Goal: Task Accomplishment & Management: Manage account settings

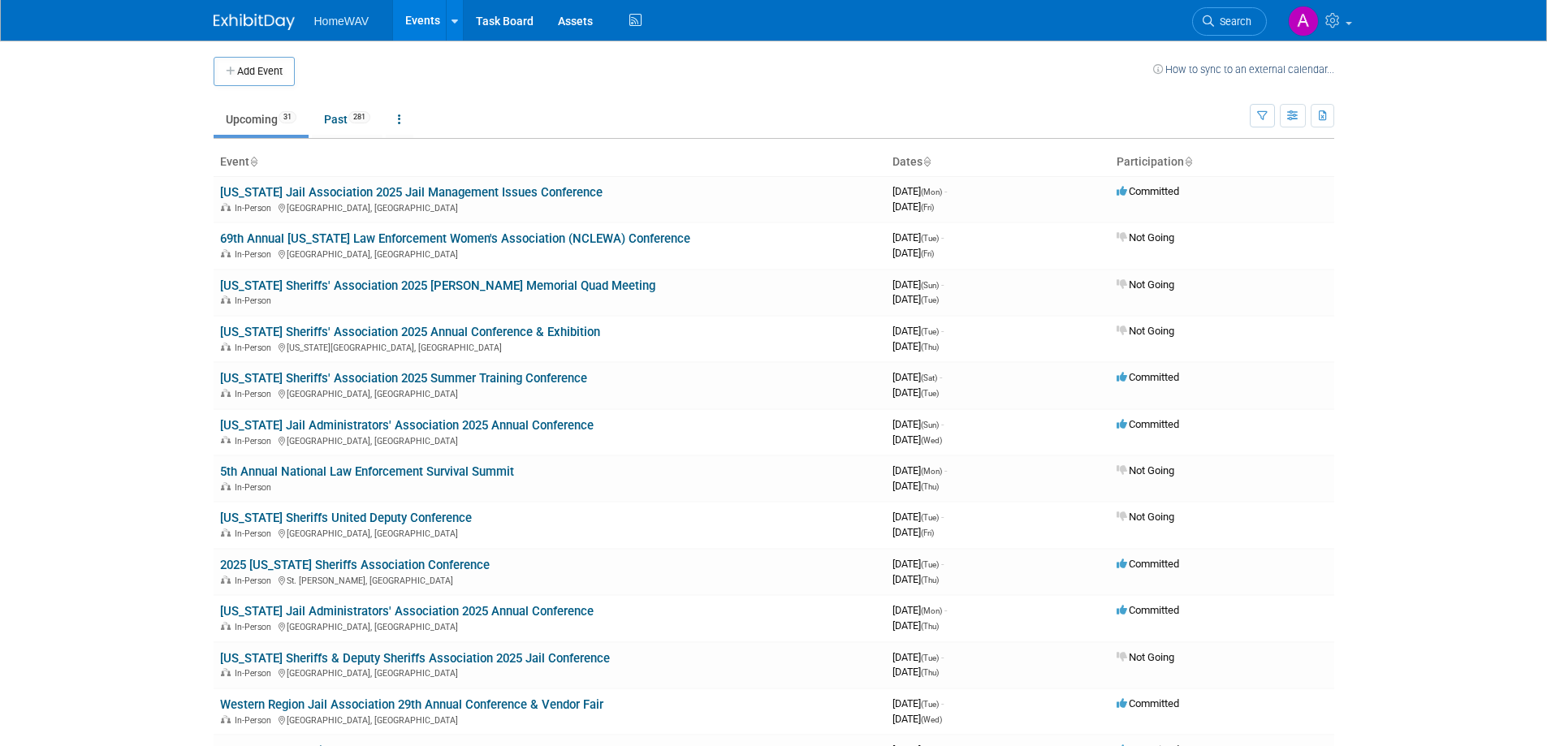
click at [262, 55] on div "Add Event How to sync to an external calendar..." at bounding box center [774, 63] width 1120 height 45
click at [265, 65] on button "Add Event" at bounding box center [254, 71] width 81 height 29
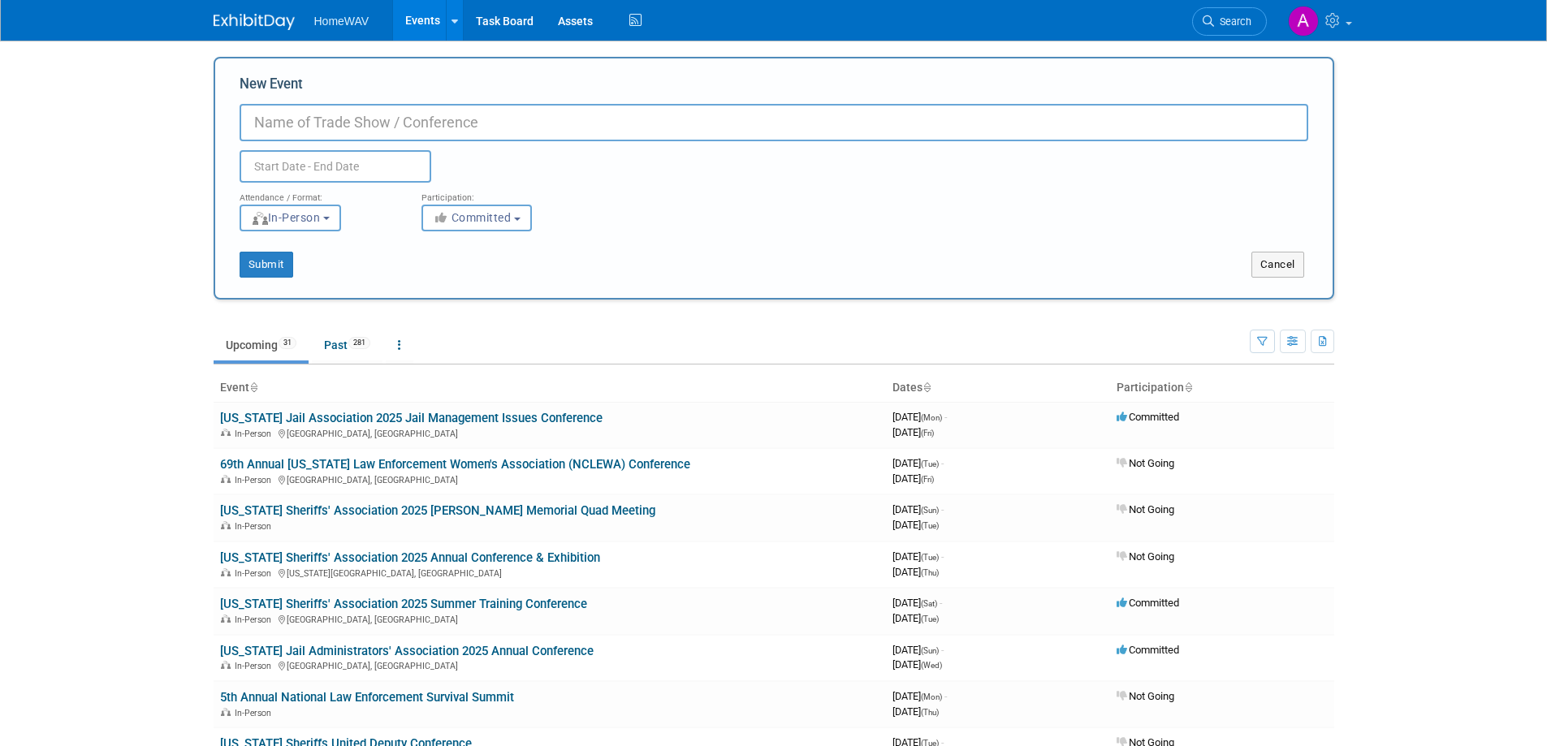
click at [285, 127] on input "New Event" at bounding box center [774, 122] width 1068 height 37
paste input "Nevada Sheriffs and Chiefs/FBINAA"
type input "[US_STATE] Sheriffs and Chiefs/FBINAA Conference"
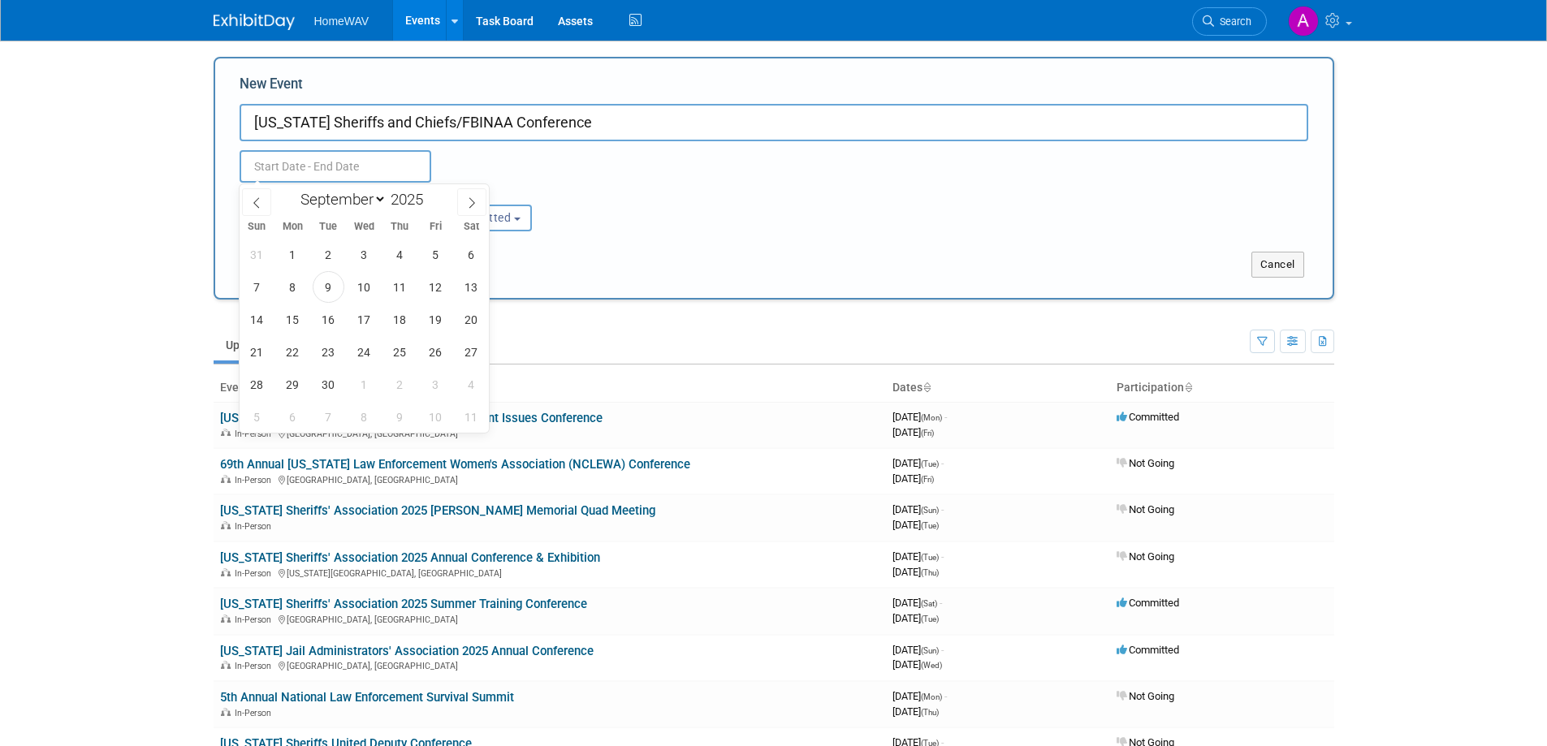
click at [344, 169] on input "text" at bounding box center [336, 166] width 192 height 32
click at [473, 197] on icon at bounding box center [471, 202] width 11 height 11
select select "9"
click at [290, 386] on span "27" at bounding box center [293, 385] width 32 height 32
click at [370, 382] on span "29" at bounding box center [364, 385] width 32 height 32
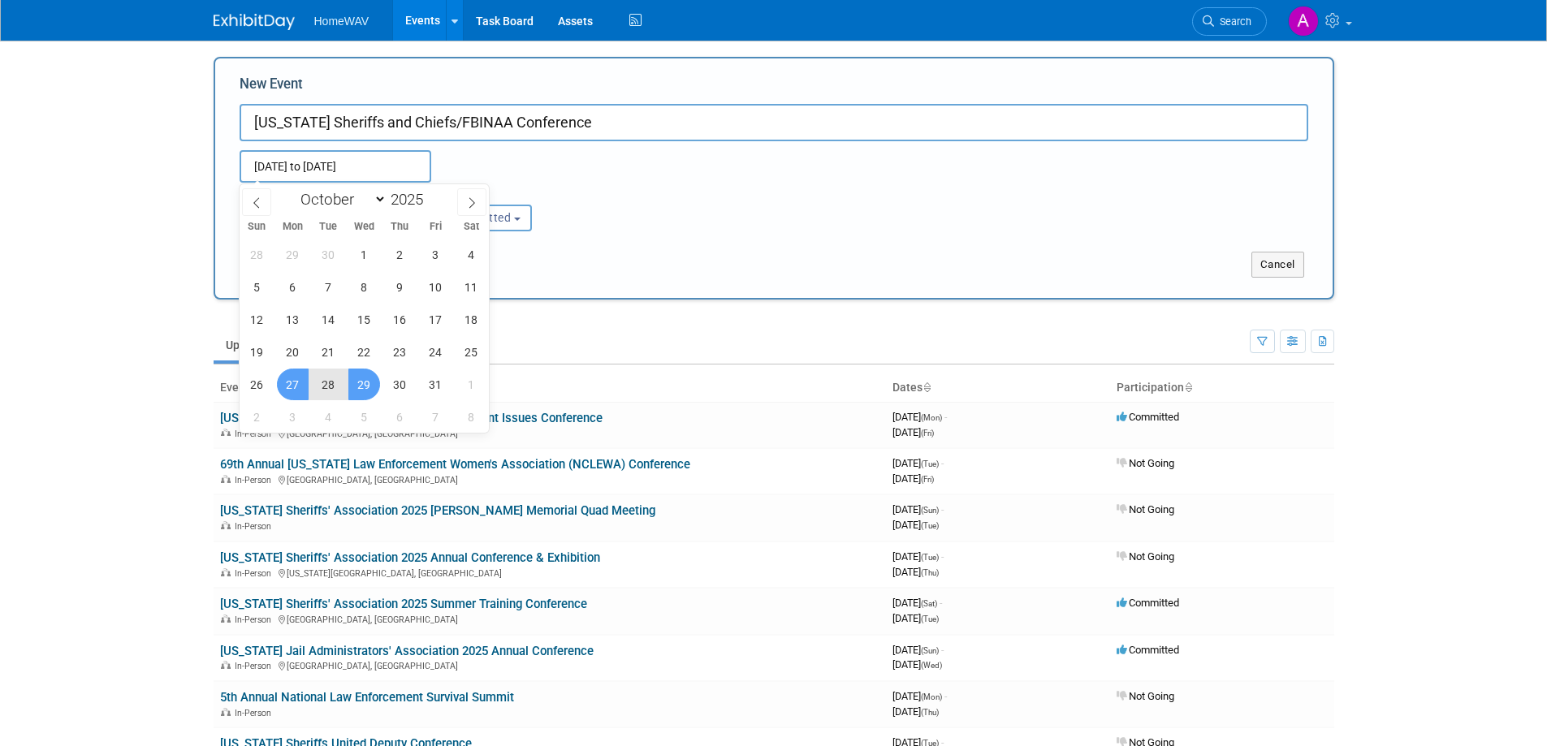
type input "Oct 27, 2025 to Oct 29, 2025"
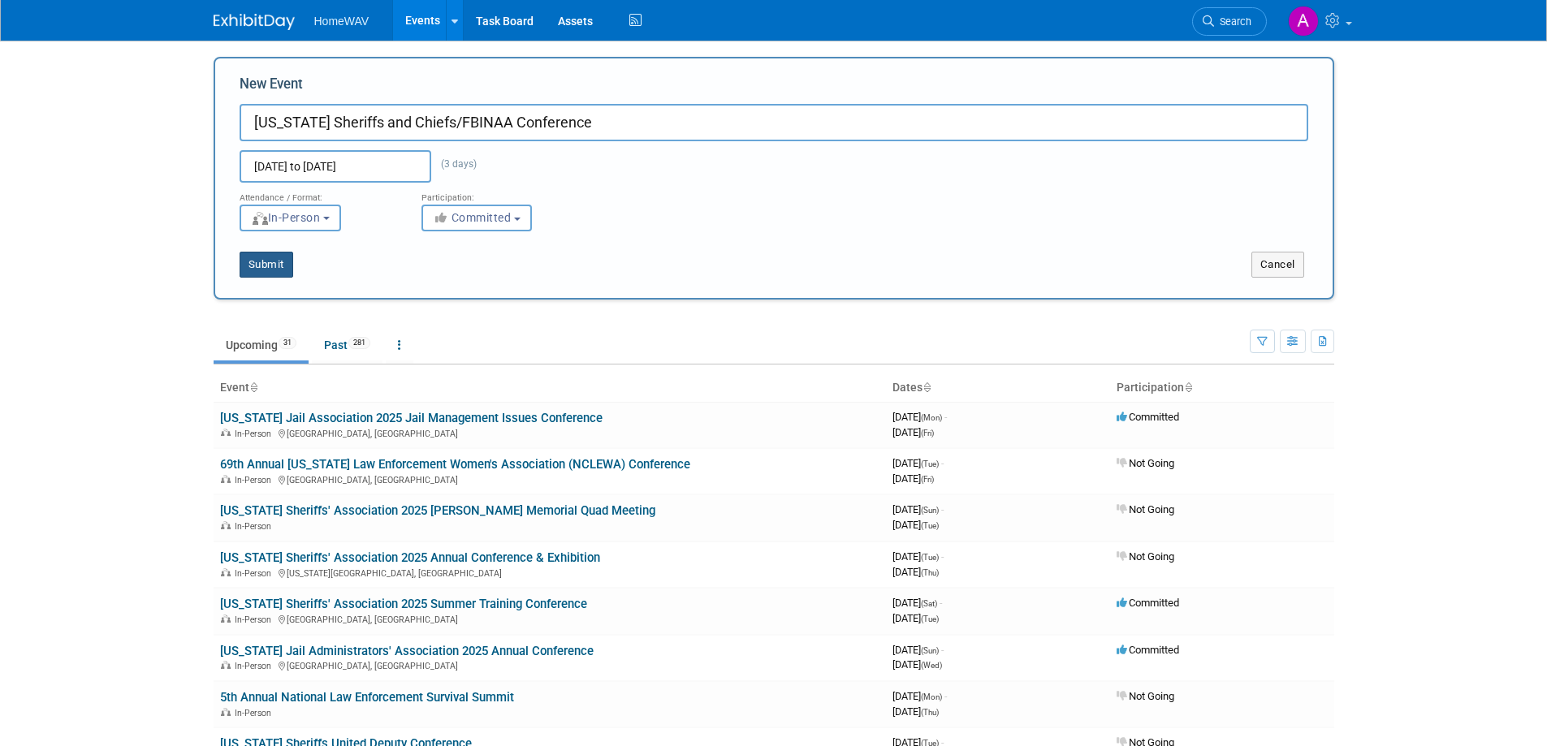
click at [275, 268] on button "Submit" at bounding box center [267, 265] width 54 height 26
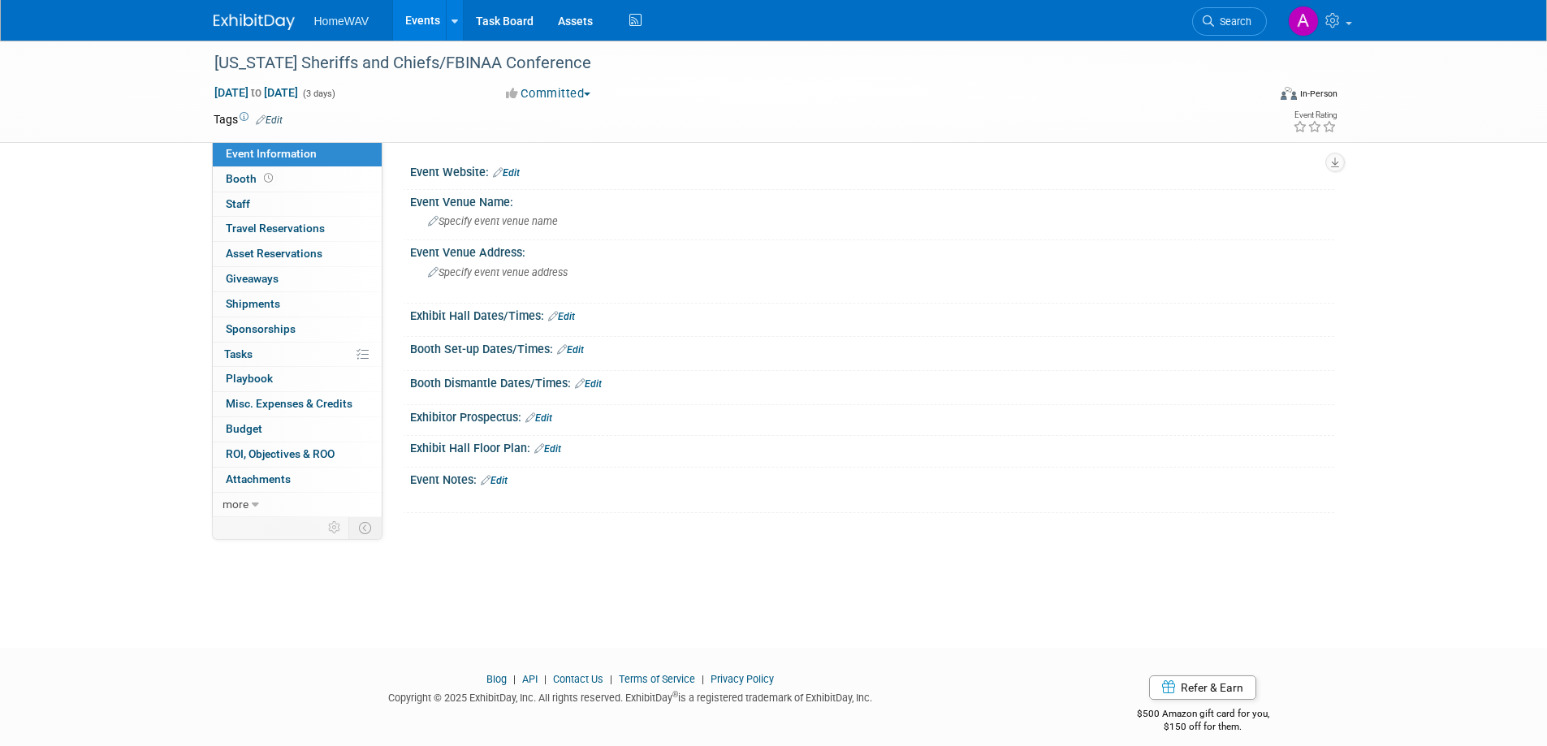
click at [511, 168] on link "Edit" at bounding box center [506, 172] width 27 height 11
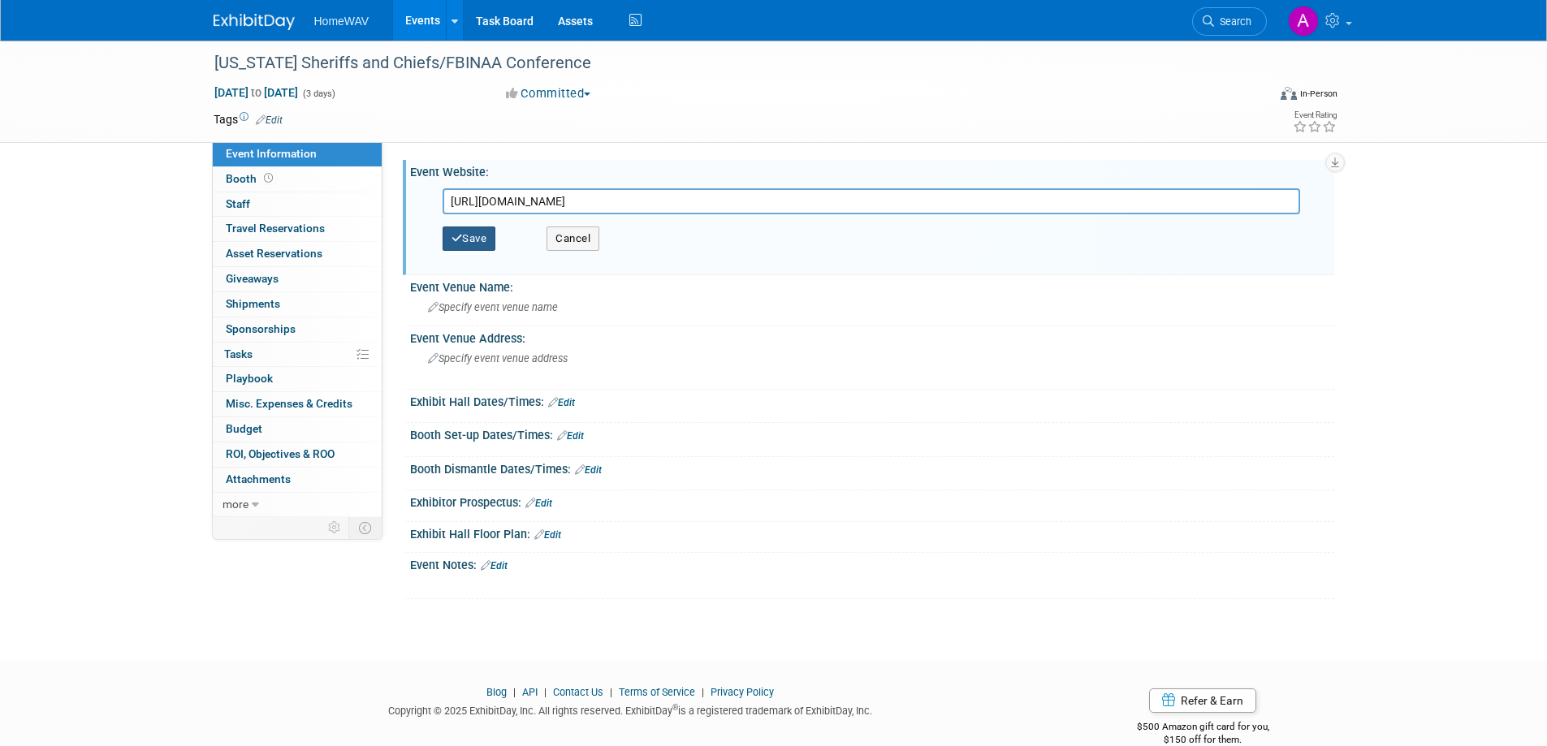
type input "https://nevadaannualconference.com/"
click at [484, 233] on button "Save" at bounding box center [469, 239] width 54 height 24
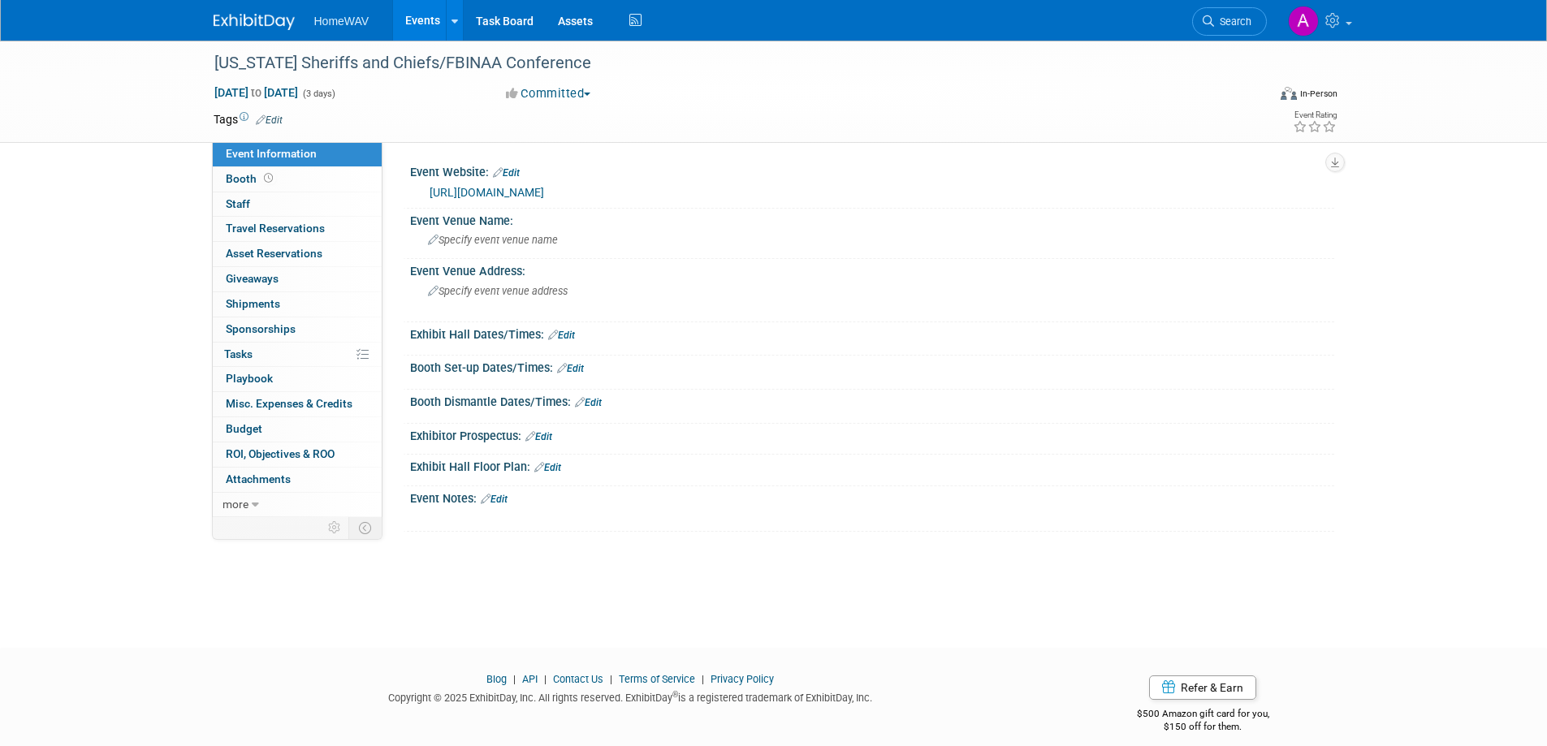
click at [521, 191] on link "https://nevadaannualconference.com/" at bounding box center [486, 192] width 114 height 13
click at [476, 241] on span "Specify event venue name" at bounding box center [493, 240] width 130 height 12
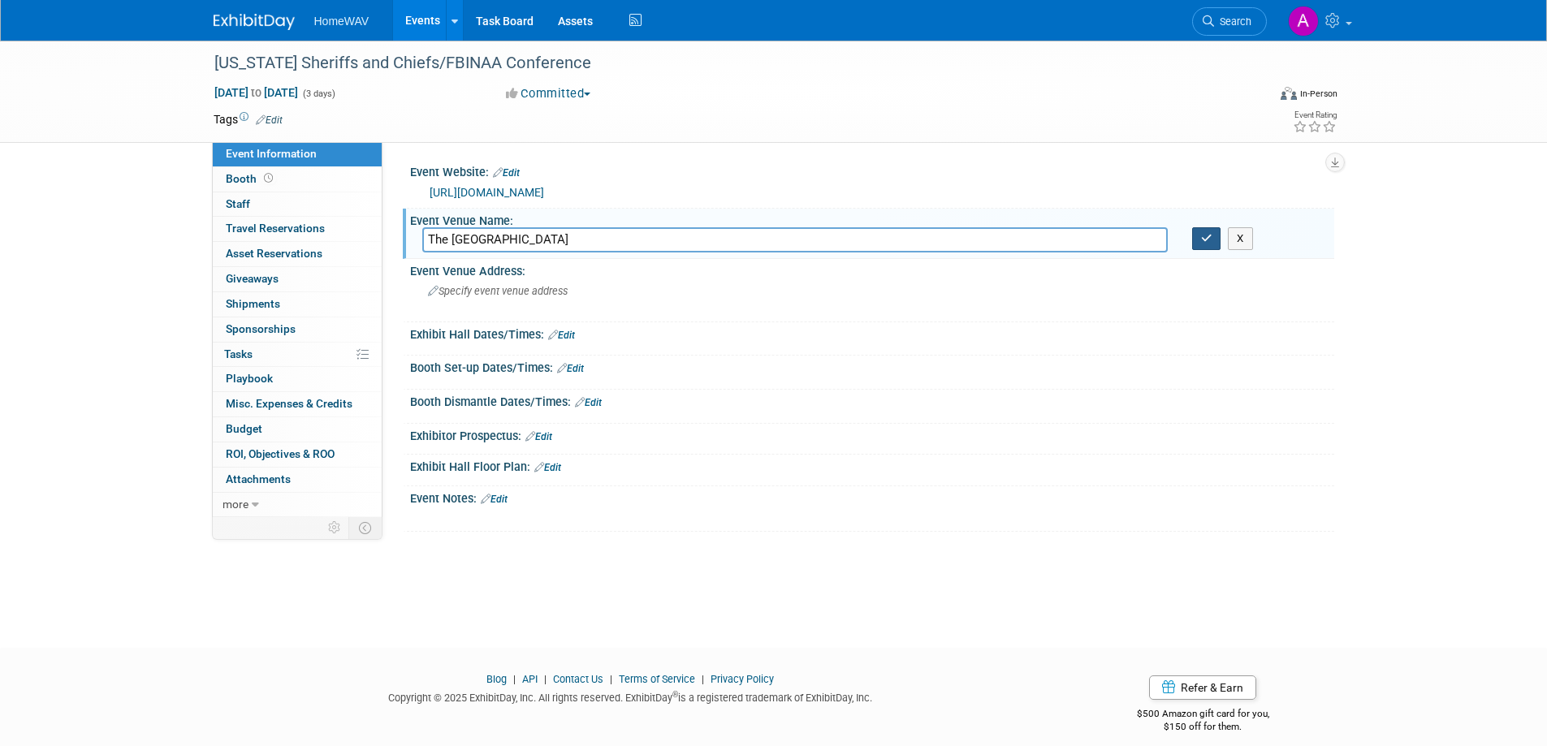
type input "The South Point Hotel"
click at [1209, 235] on icon "button" at bounding box center [1206, 238] width 11 height 11
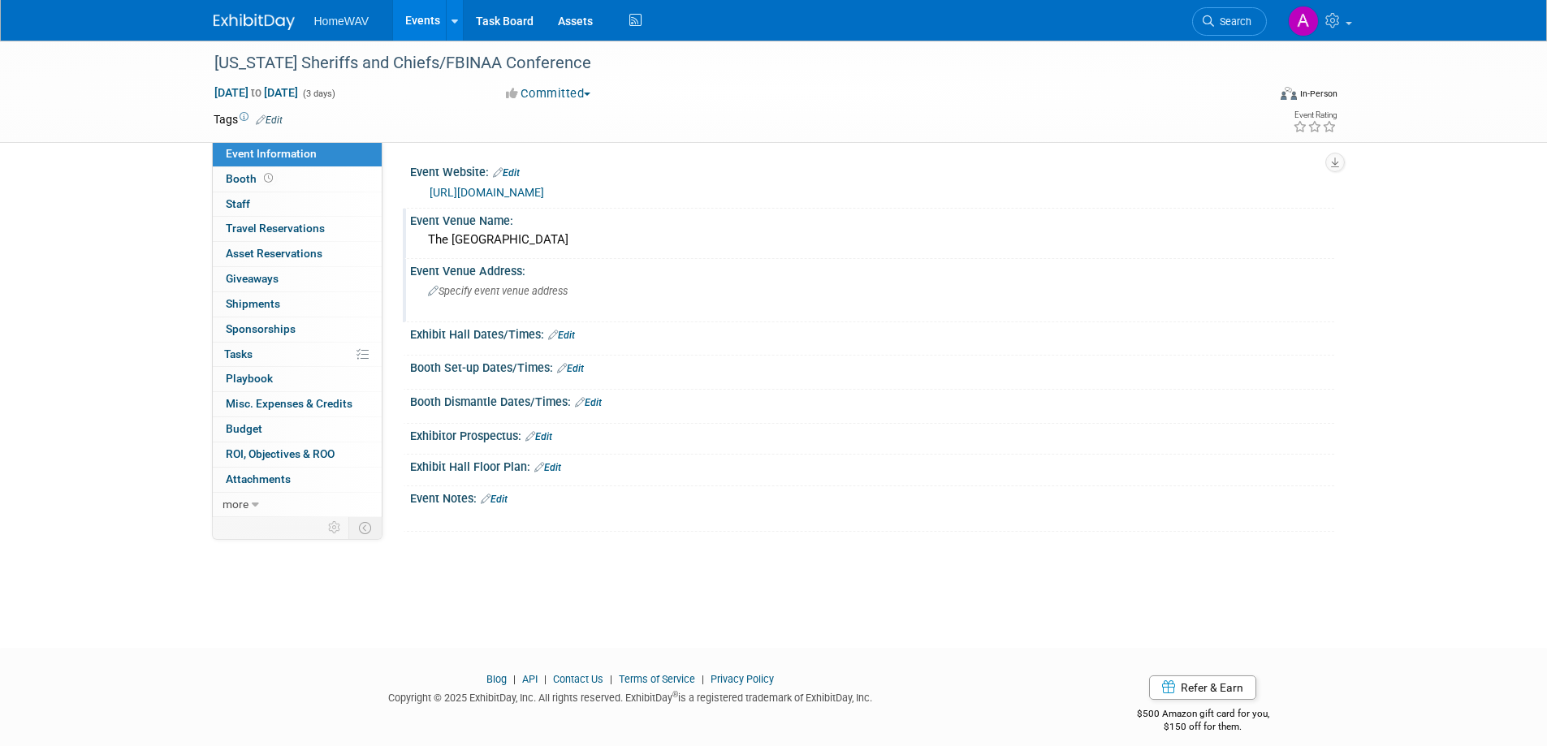
click at [503, 300] on div "Specify event venue address" at bounding box center [602, 296] width 360 height 37
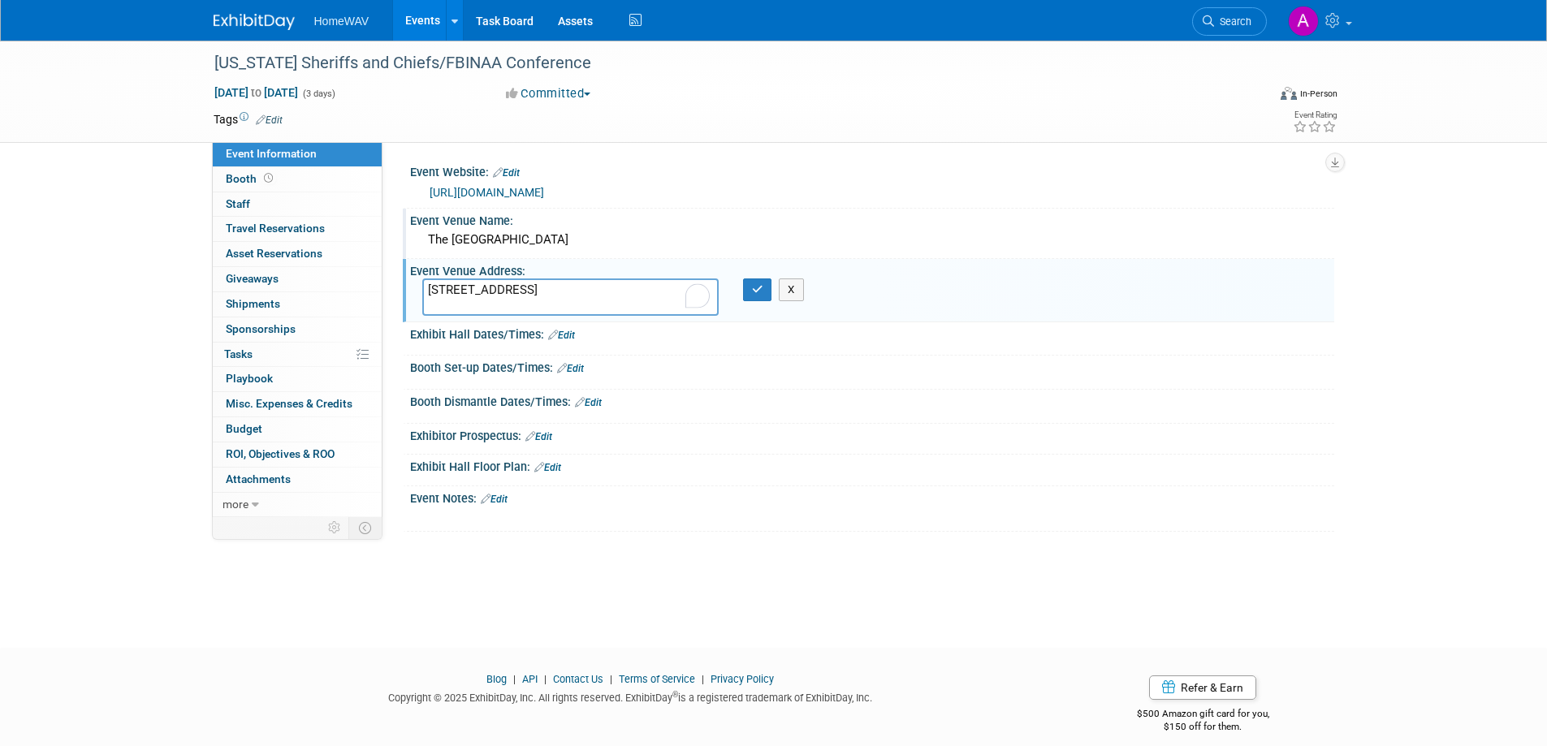
type textarea "9777 Las Vegas Blvd South Las Vegas, NV 89183"
click at [764, 301] on div "9777 Las Vegas Blvd South Las Vegas, NV 89183 X" at bounding box center [602, 296] width 385 height 37
click at [758, 291] on icon "button" at bounding box center [757, 289] width 11 height 11
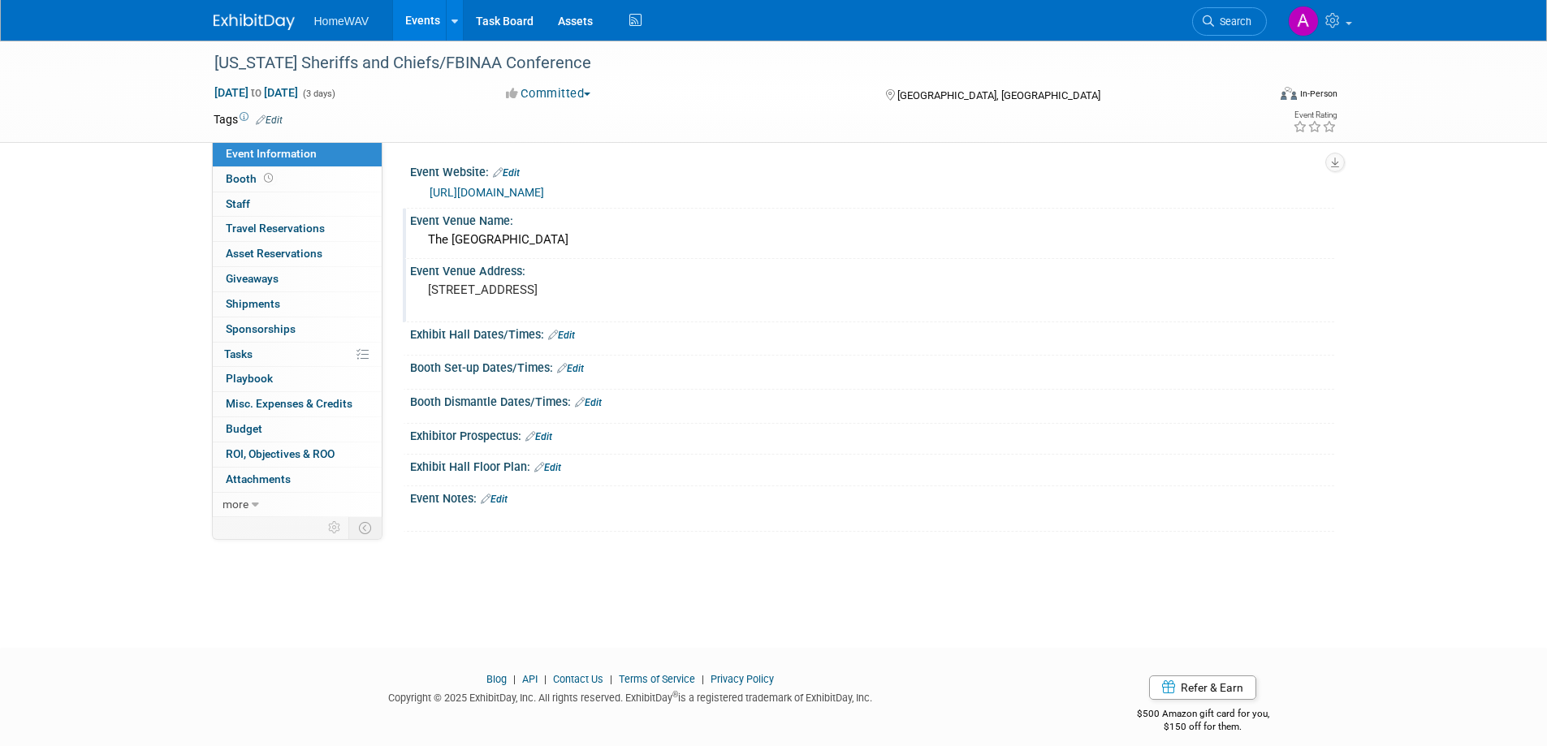
click at [507, 497] on link "Edit" at bounding box center [494, 499] width 27 height 11
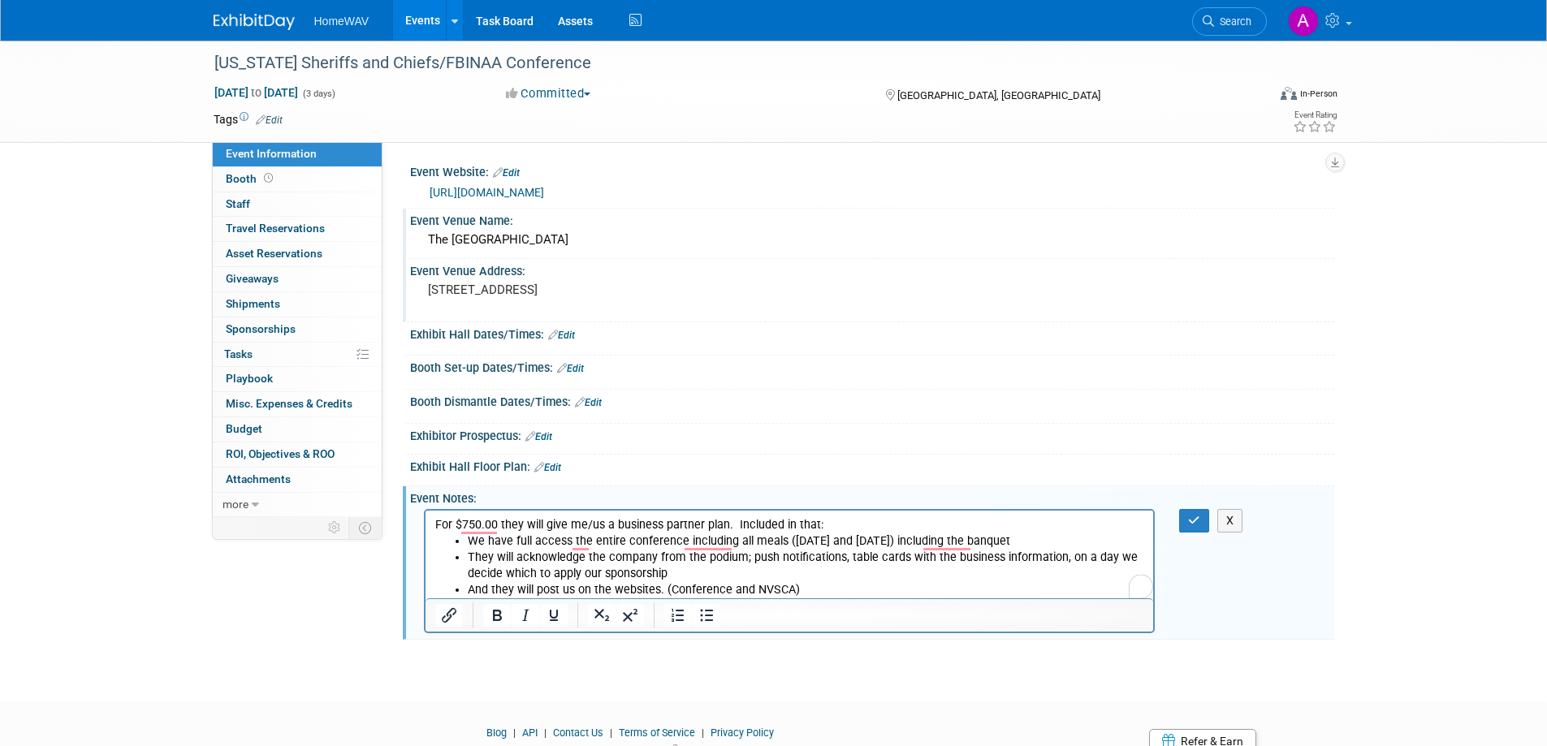
click at [825, 527] on p "For $750.00 they will give me/us a business partner plan. Included in that:" at bounding box center [789, 525] width 710 height 16
click at [616, 523] on p "For $750.00 they will give me/us a business partner plan. Included in that:" at bounding box center [789, 525] width 710 height 16
click at [1185, 515] on button "button" at bounding box center [1194, 521] width 30 height 24
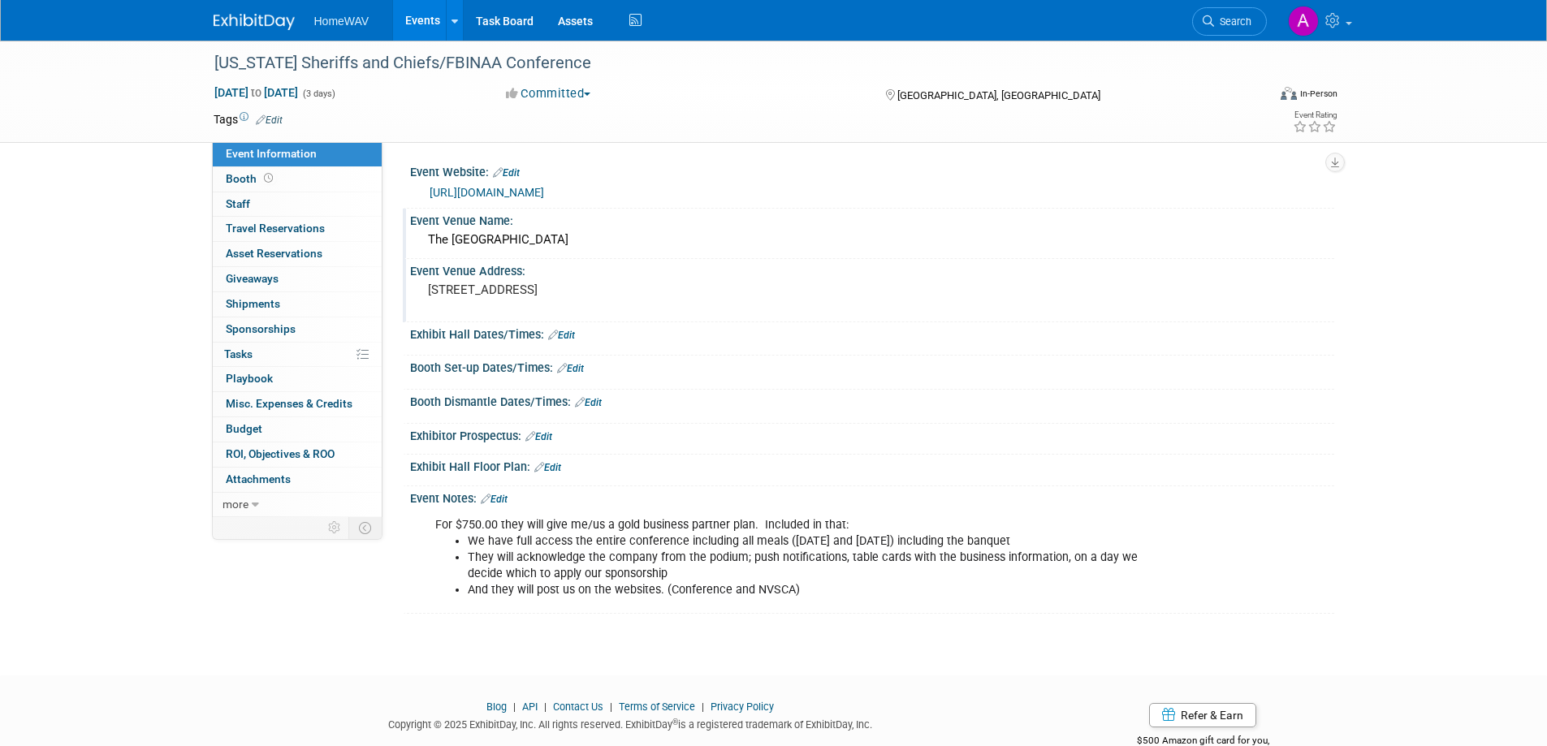
click at [503, 497] on link "Edit" at bounding box center [494, 499] width 27 height 11
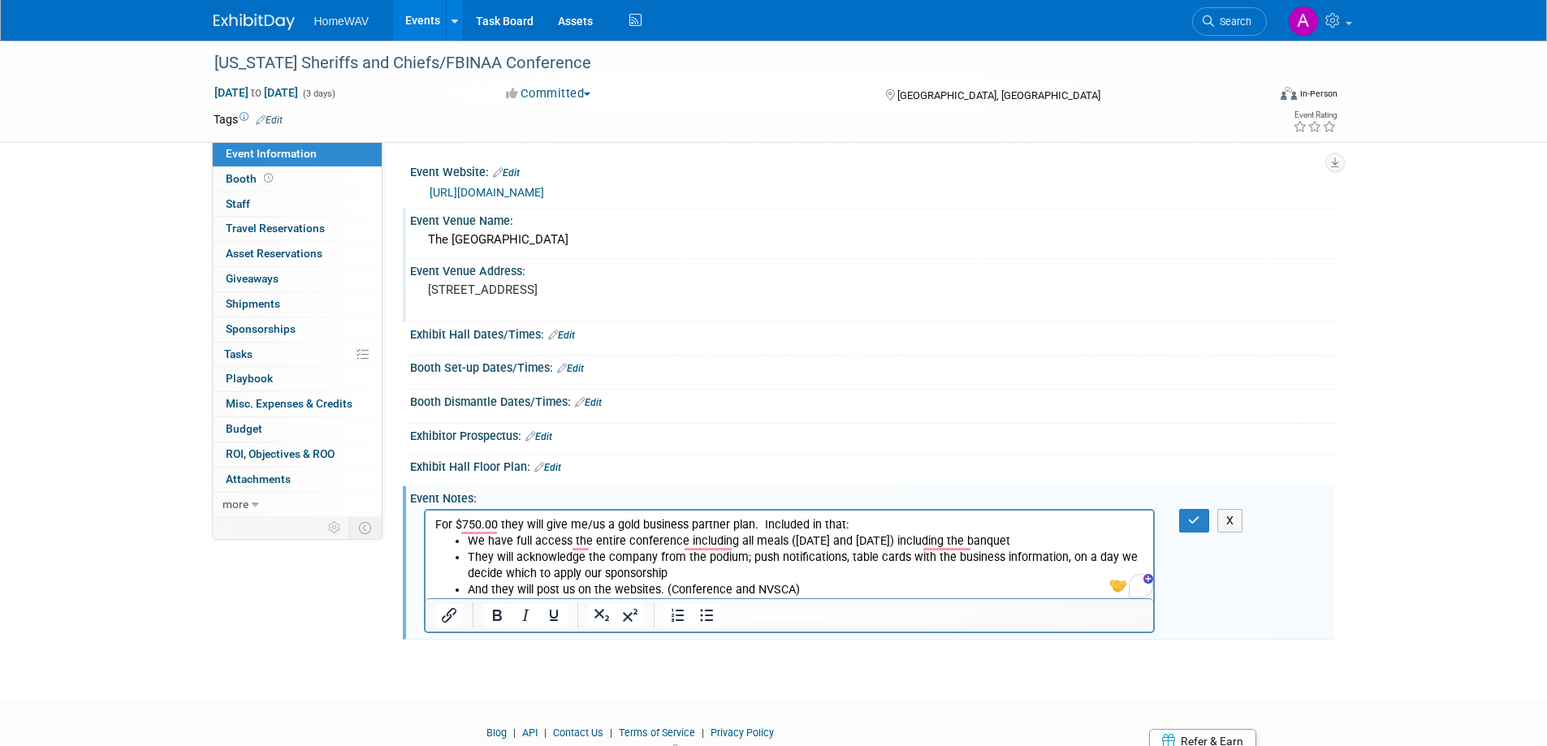
click at [821, 591] on li "And they will post us on the websites. (Conference and NVSCA)" at bounding box center [805, 590] width 677 height 16
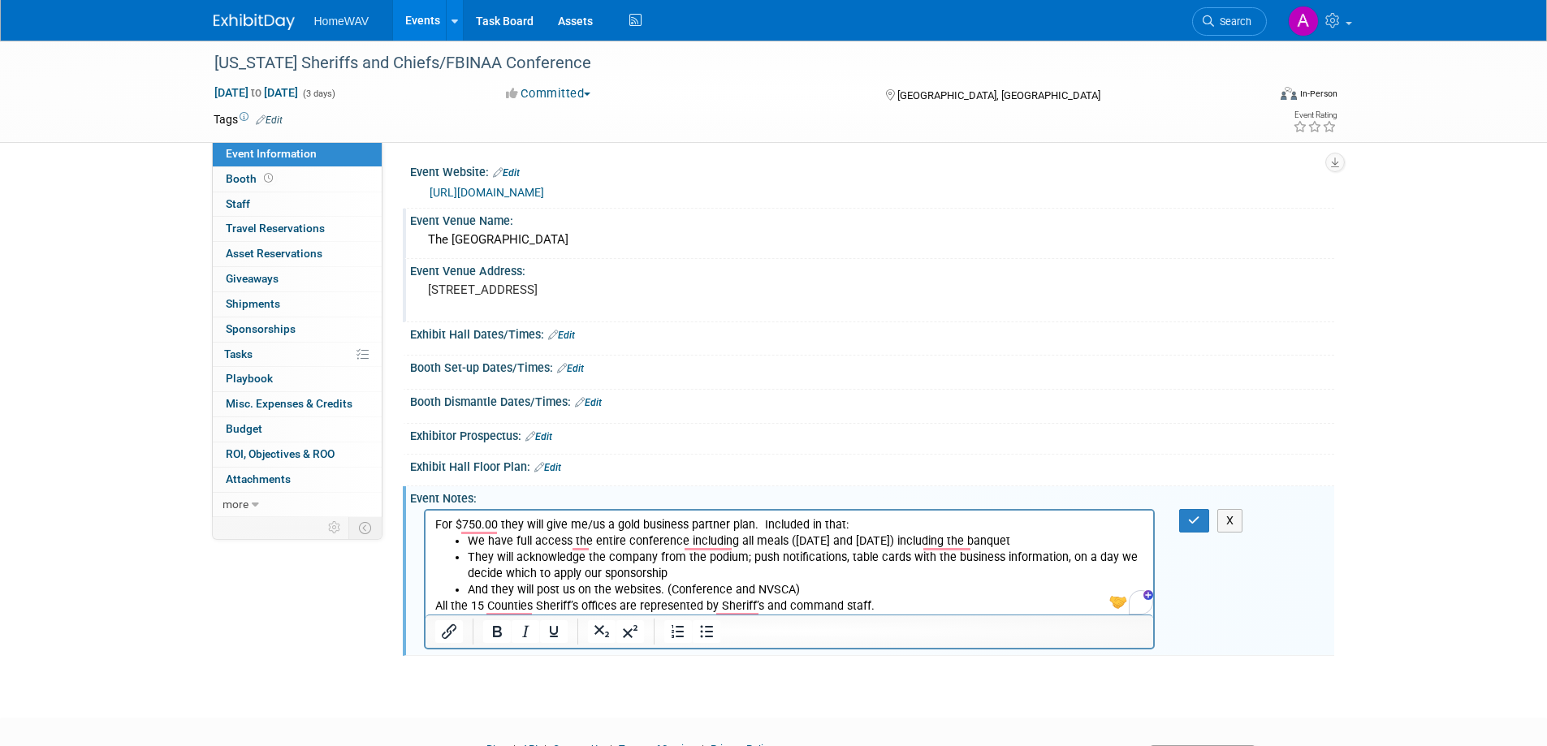
click at [877, 605] on p "All the 15 Counties Sheriff’s offices are represented by Sheriff’s and command …" at bounding box center [789, 606] width 710 height 16
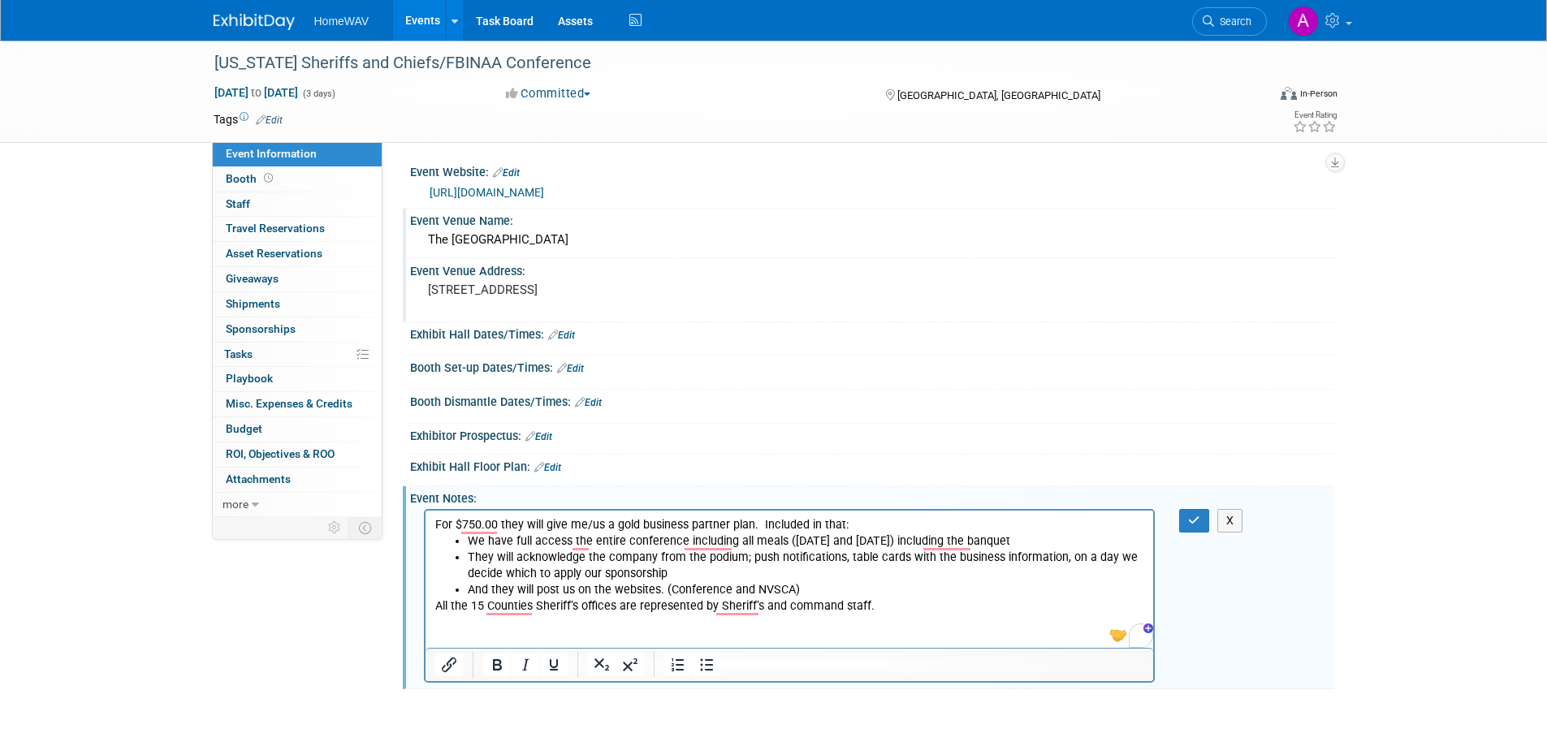
click at [483, 620] on p "To enrich screen reader interactions, please activate Accessibility in Grammarl…" at bounding box center [789, 623] width 710 height 16
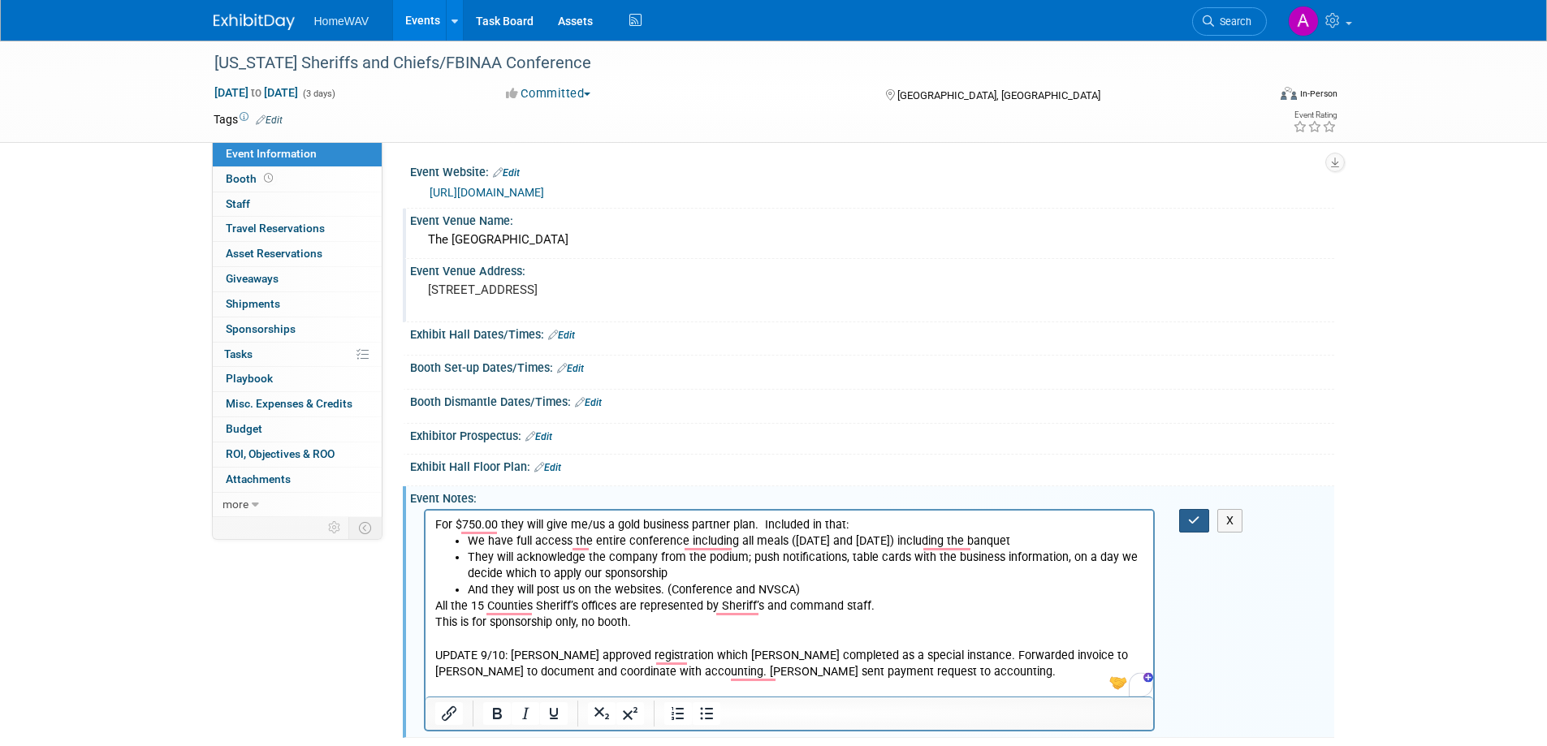
click at [1197, 521] on icon "button" at bounding box center [1194, 520] width 12 height 11
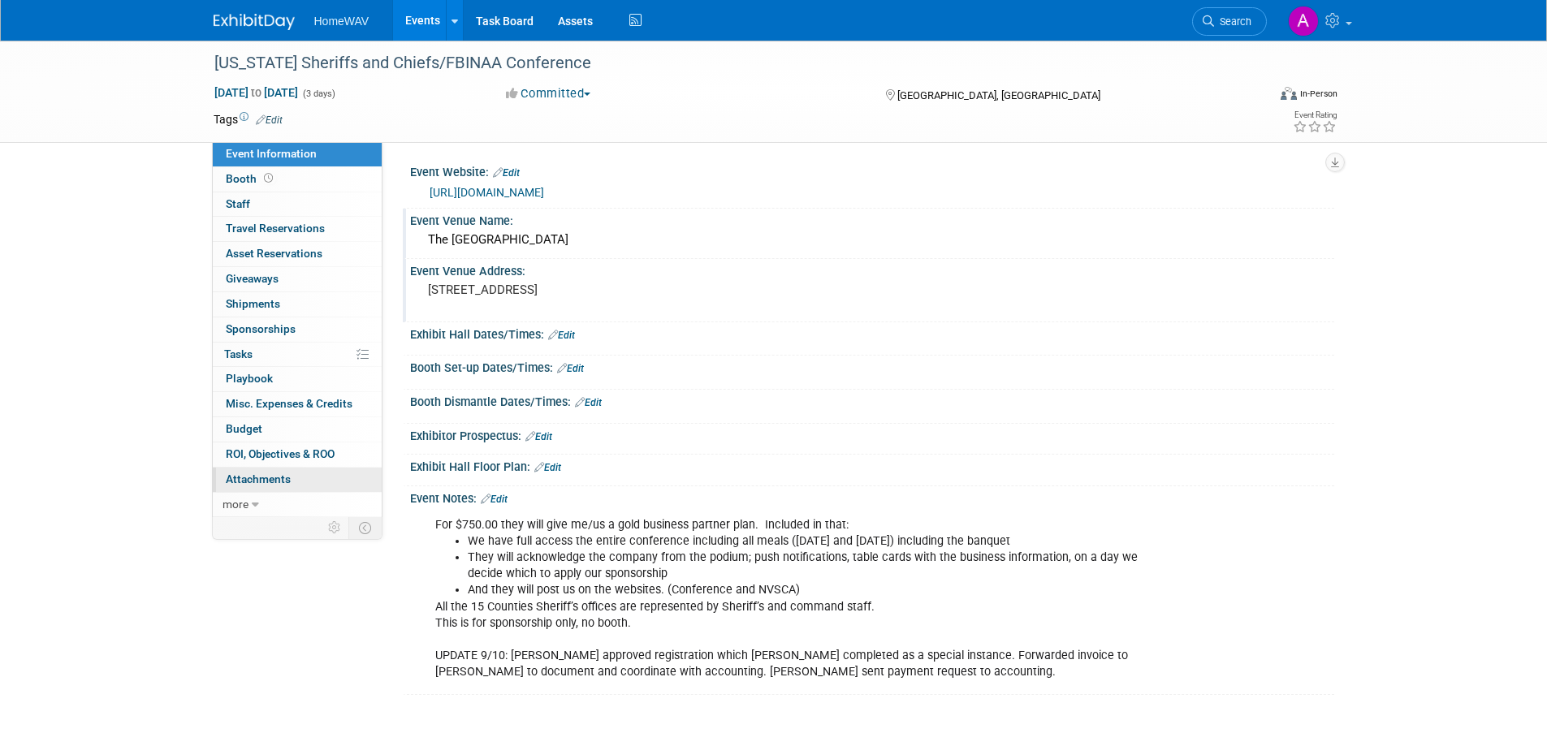
click at [292, 482] on link "0 Attachments 0" at bounding box center [297, 480] width 169 height 24
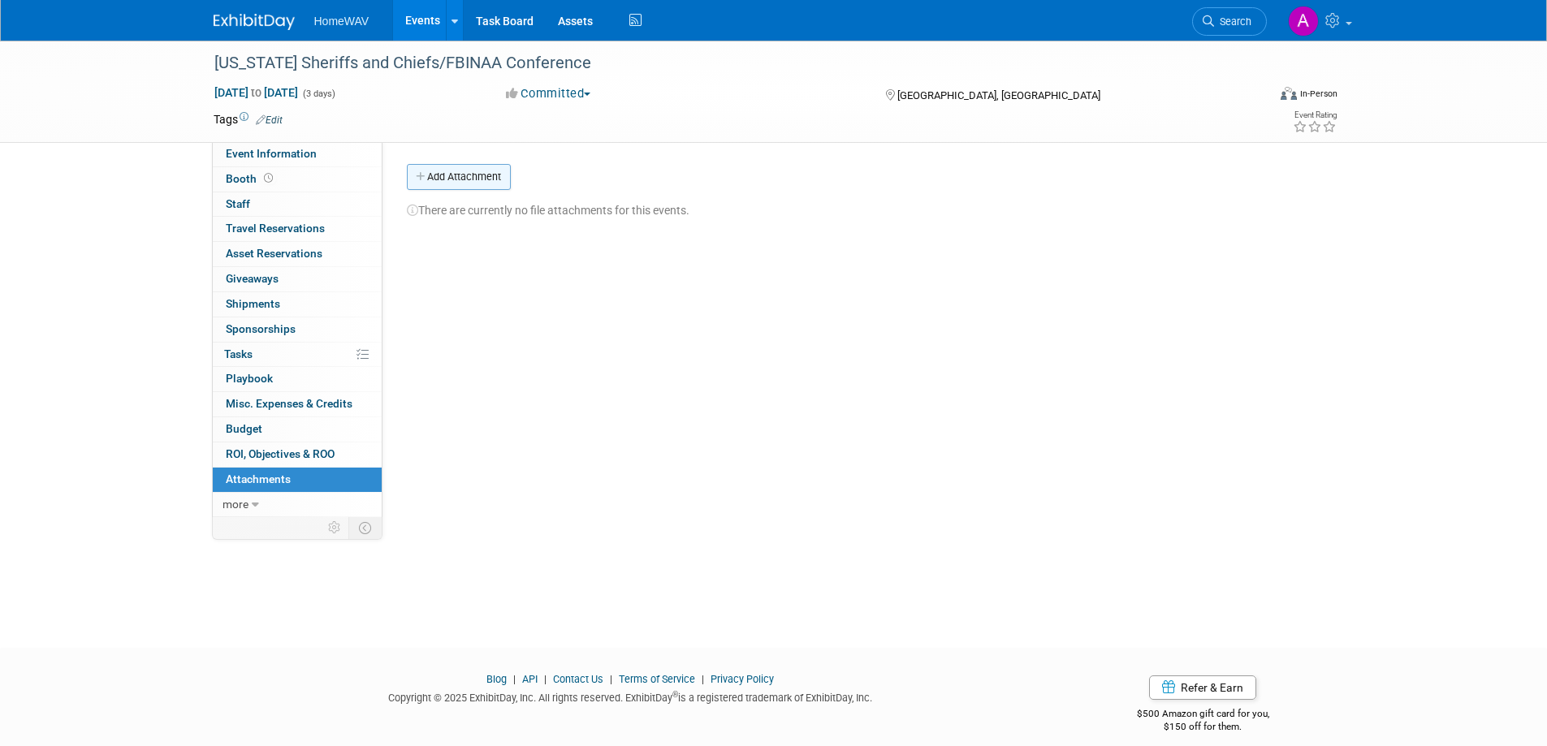
click at [475, 179] on button "Add Attachment" at bounding box center [459, 177] width 104 height 26
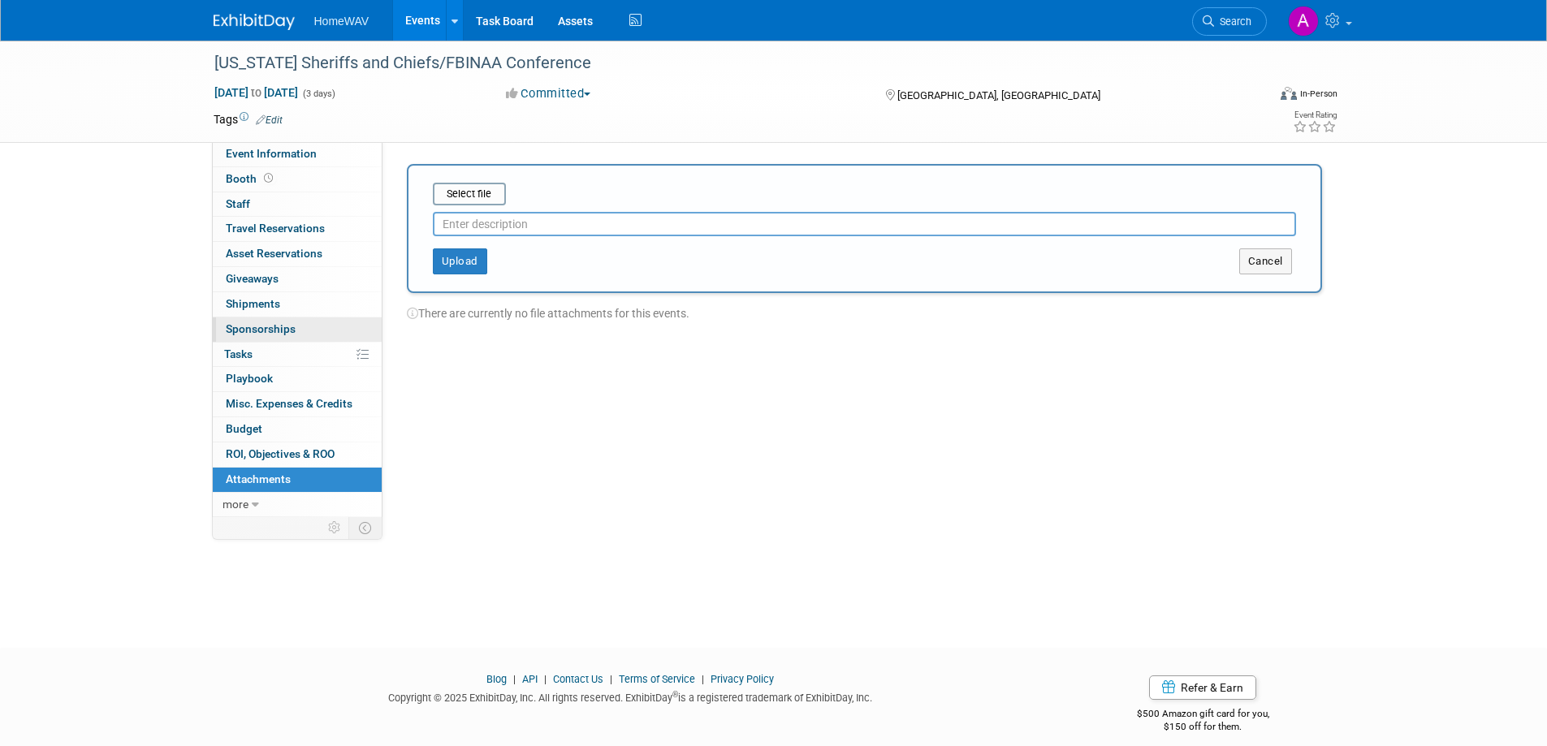
click at [259, 328] on span "Sponsorships 0" at bounding box center [261, 328] width 70 height 13
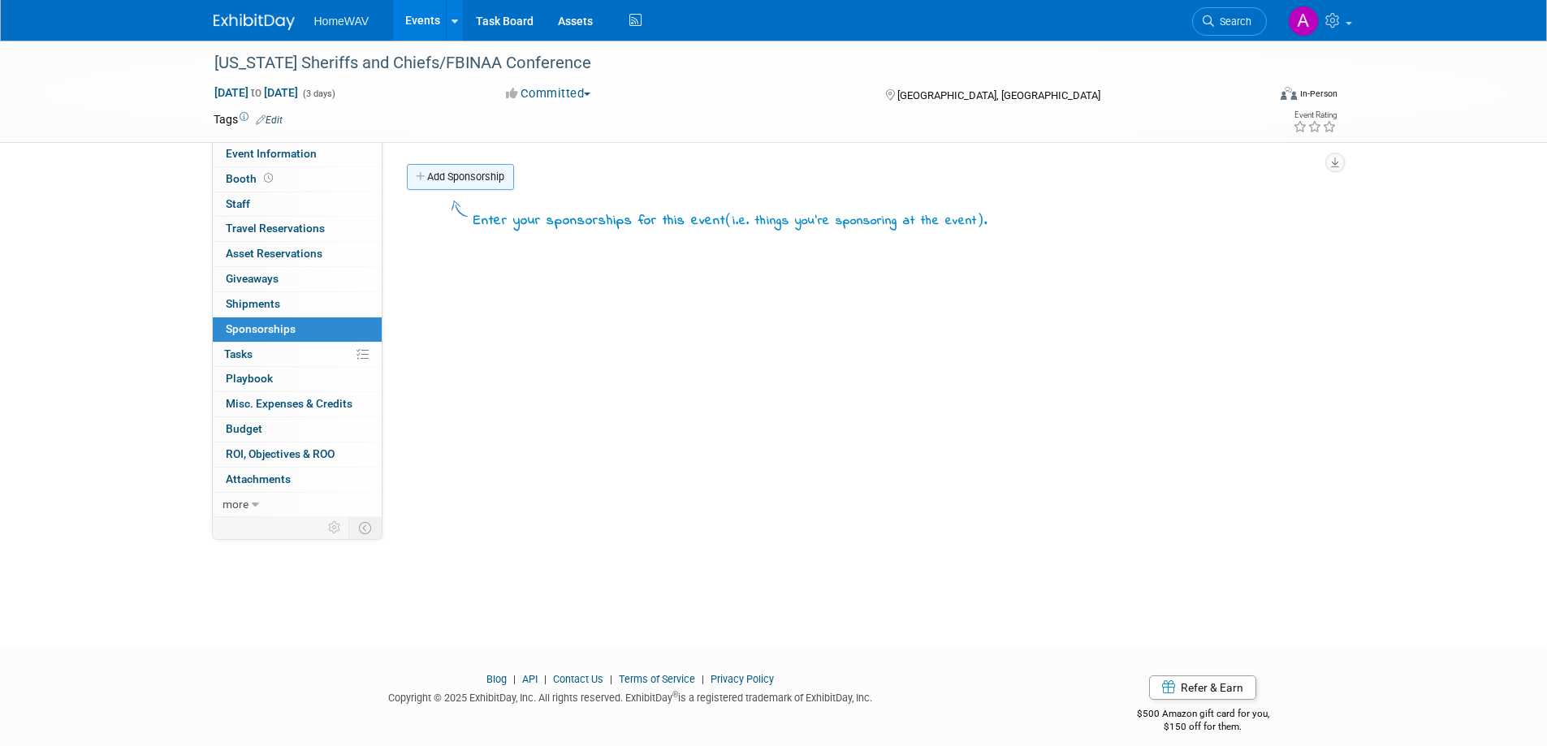
click at [435, 183] on link "Add Sponsorship" at bounding box center [460, 177] width 107 height 26
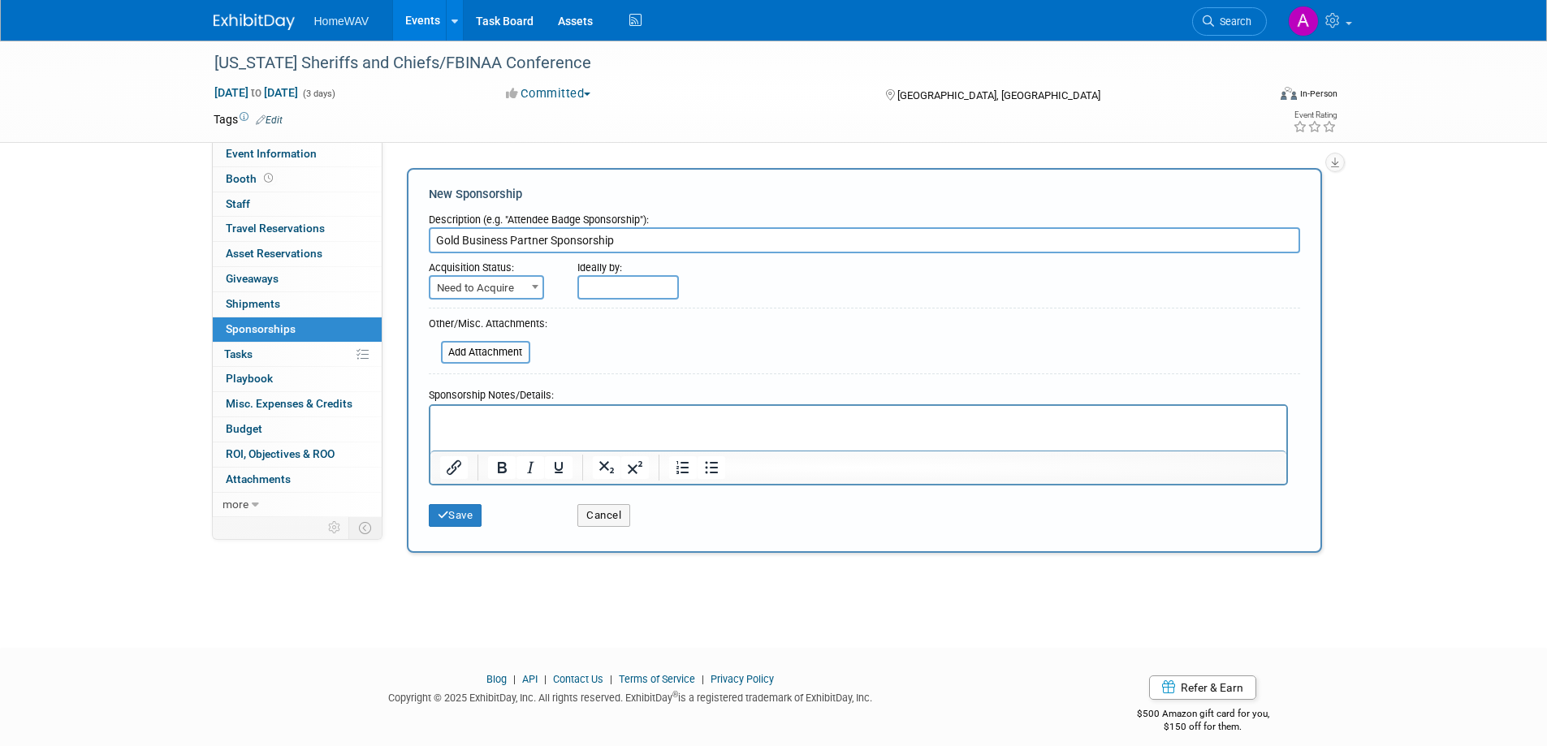
type input "Gold Business Partner Sponsorship"
click at [480, 294] on span "Need to Acquire" at bounding box center [486, 288] width 112 height 23
select select "2"
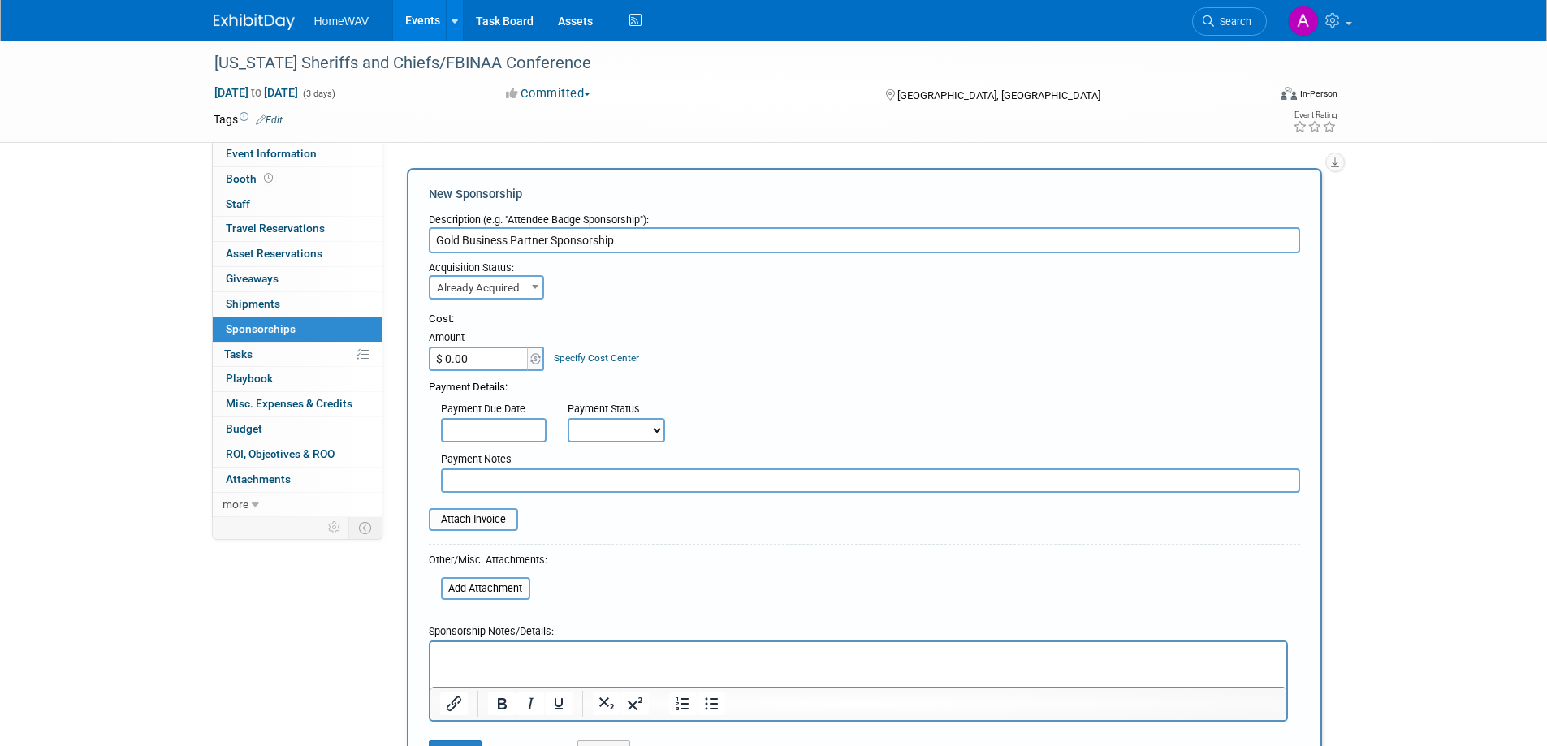
click at [488, 361] on input "$ 0.00" at bounding box center [479, 359] width 101 height 24
type input "$ 750.00"
click at [707, 386] on div "Payment Details:" at bounding box center [864, 383] width 871 height 24
click at [496, 523] on input "file" at bounding box center [419, 519] width 193 height 19
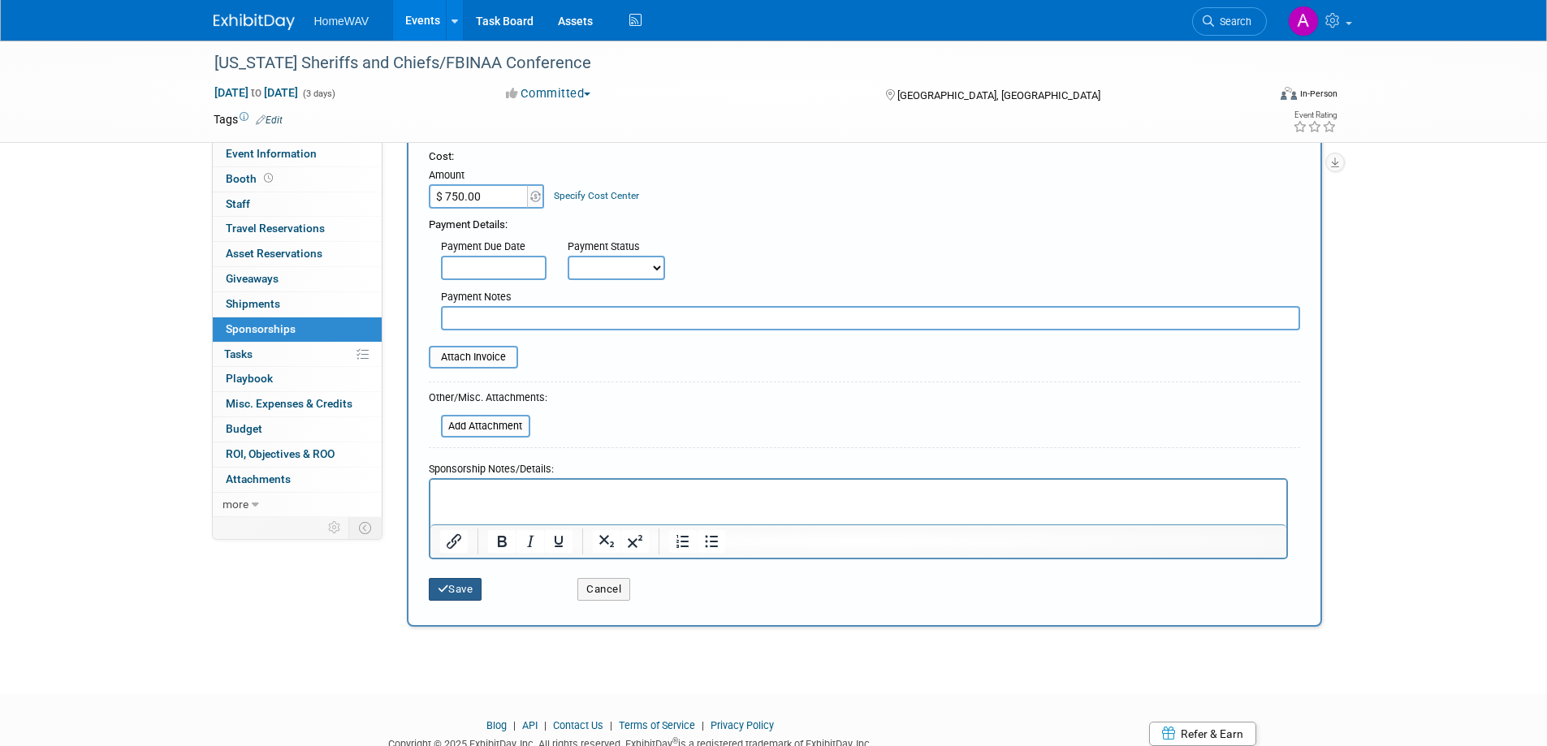
click at [469, 588] on button "Save" at bounding box center [456, 589] width 54 height 23
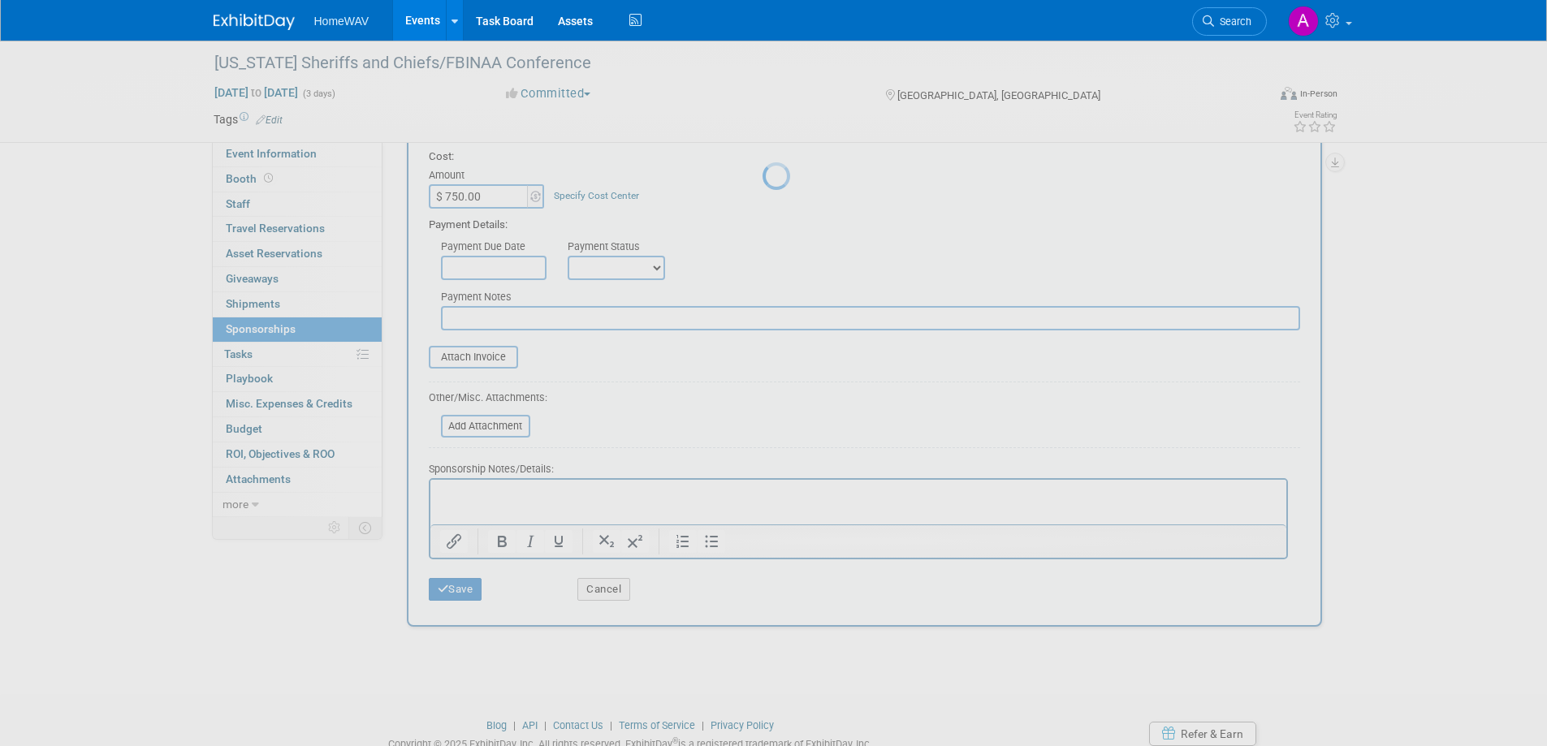
scroll to position [15, 0]
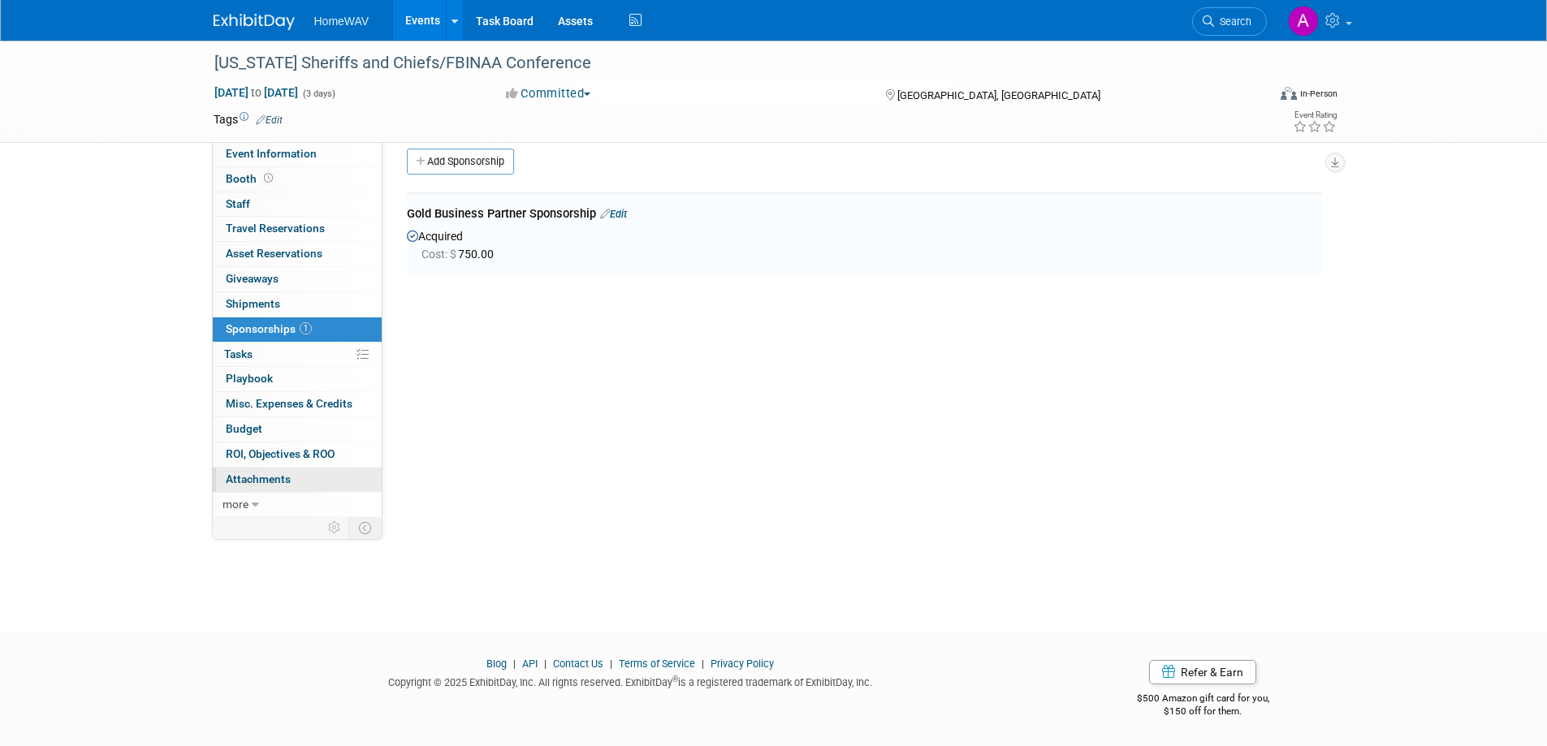
click at [270, 490] on link "0 Attachments 0" at bounding box center [297, 480] width 169 height 24
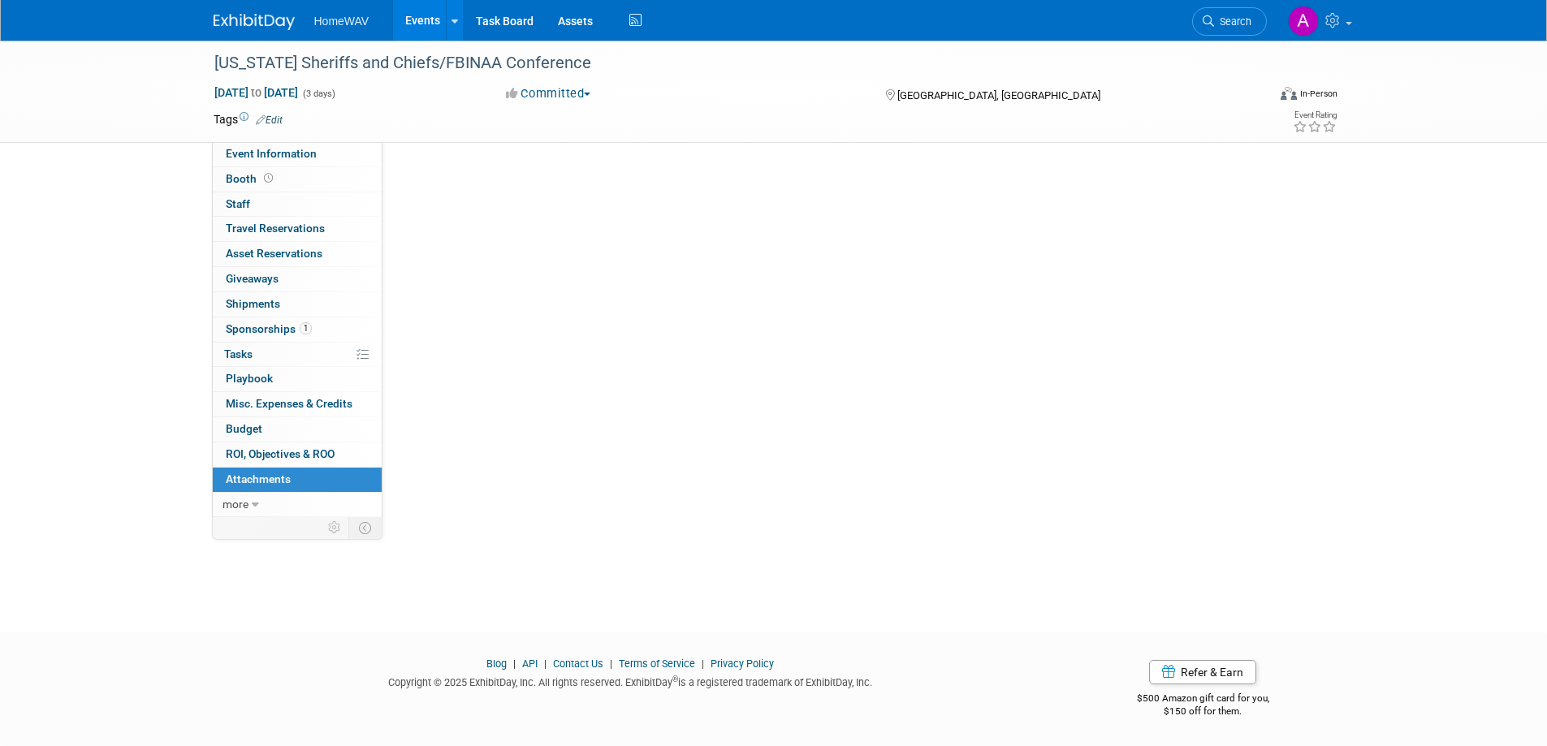
scroll to position [0, 0]
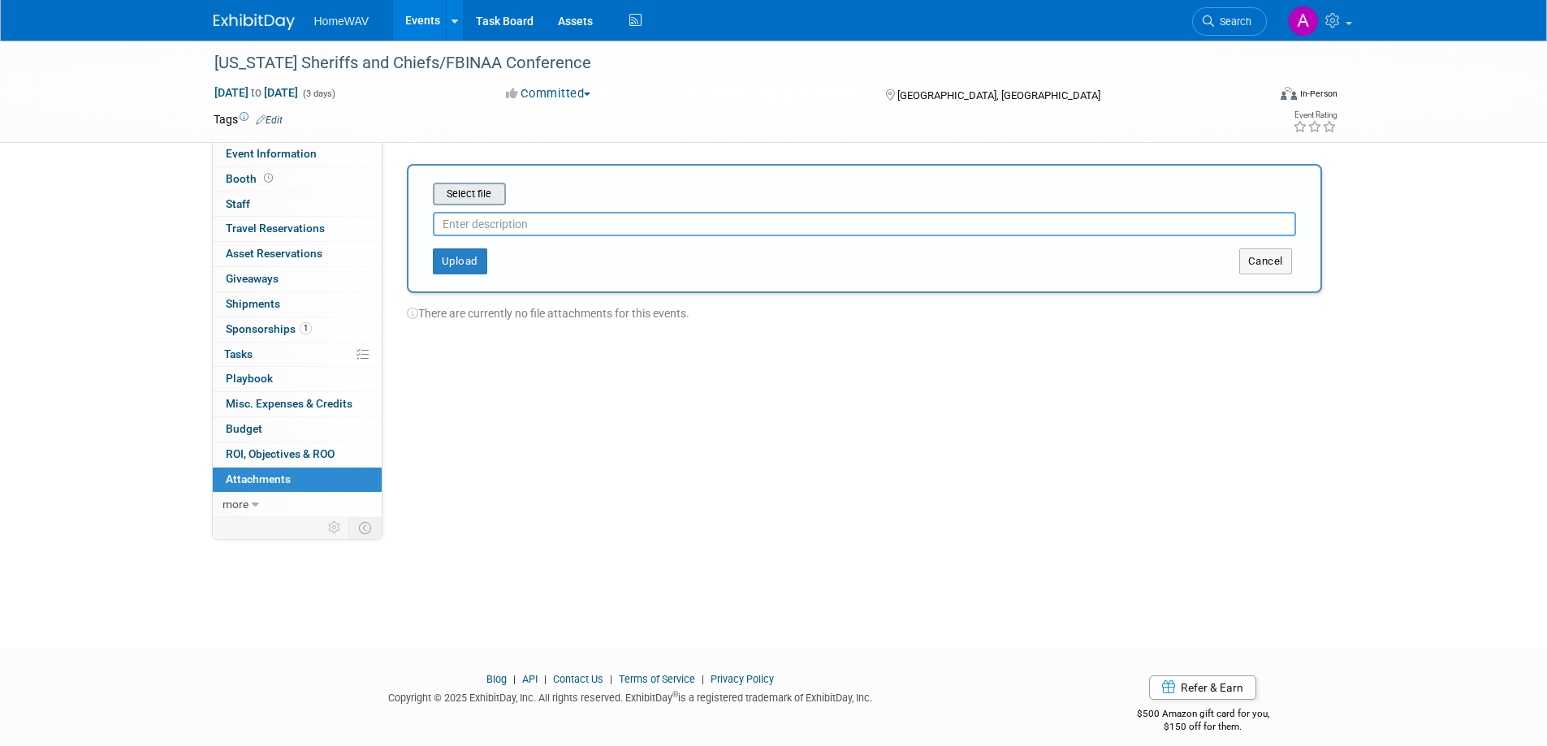
click at [484, 197] on input "file" at bounding box center [407, 193] width 193 height 19
type input "Invoice"
click at [450, 257] on button "Upload" at bounding box center [460, 255] width 54 height 26
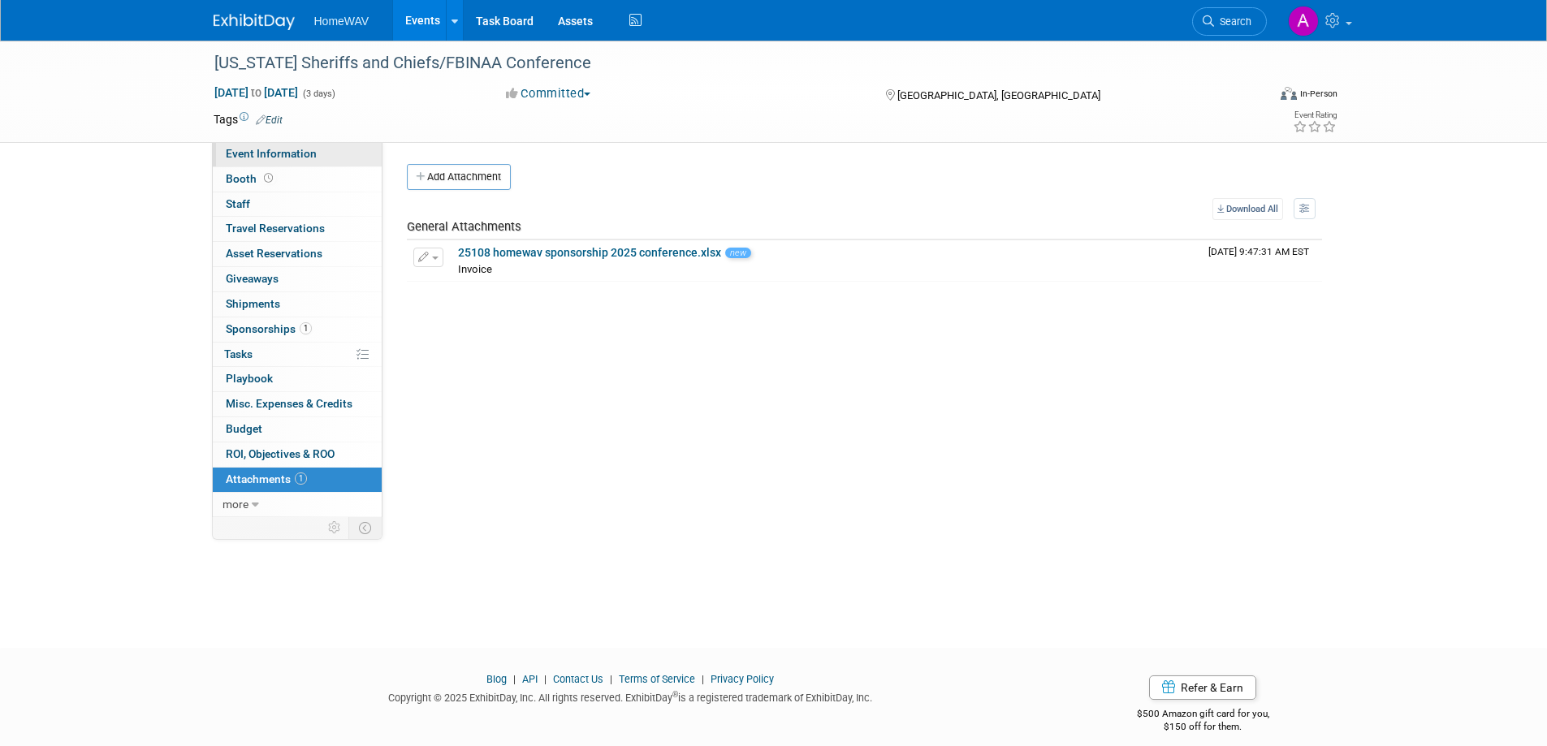
click at [263, 161] on link "Event Information" at bounding box center [297, 154] width 169 height 24
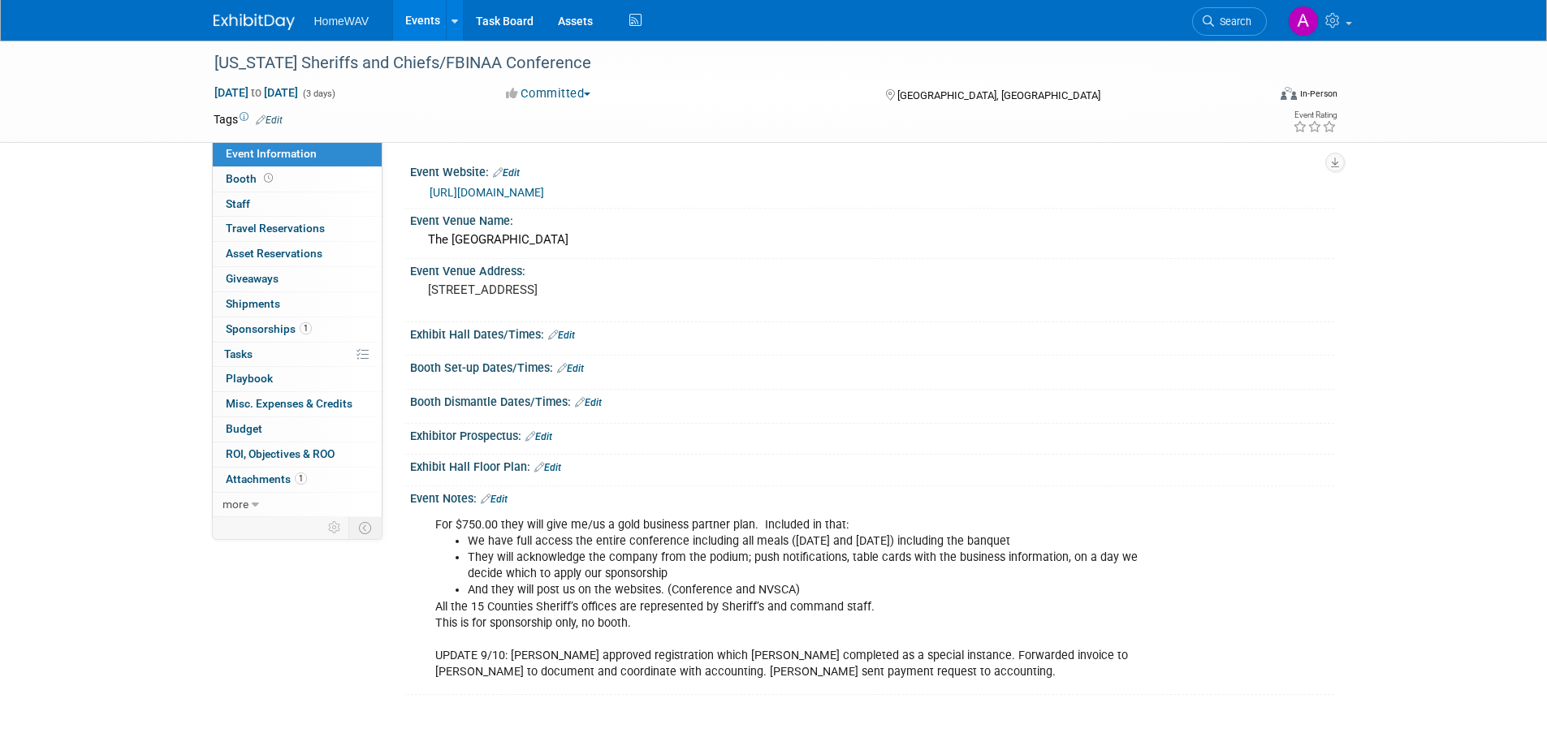
click at [412, 16] on link "Events" at bounding box center [422, 20] width 59 height 41
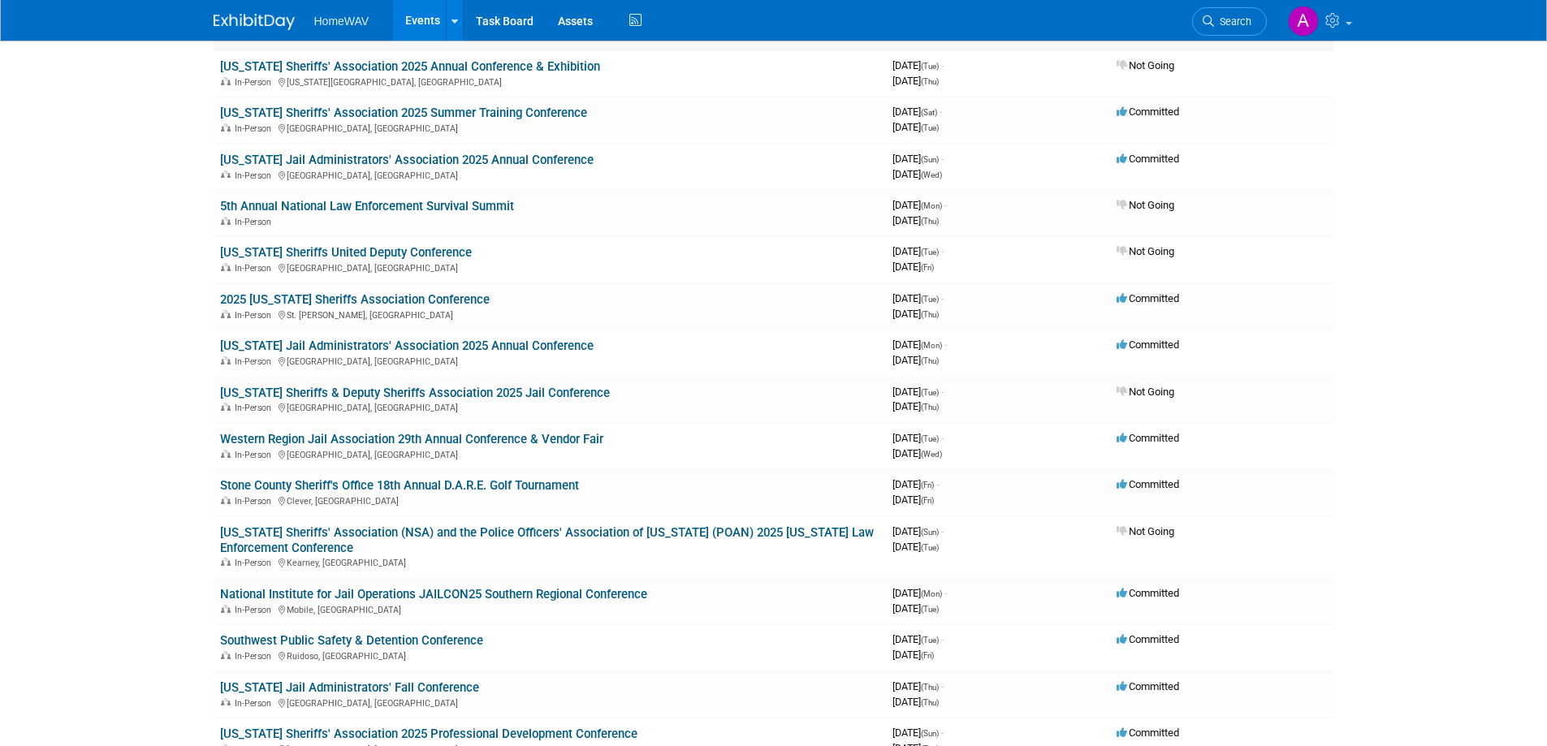
scroll to position [649, 0]
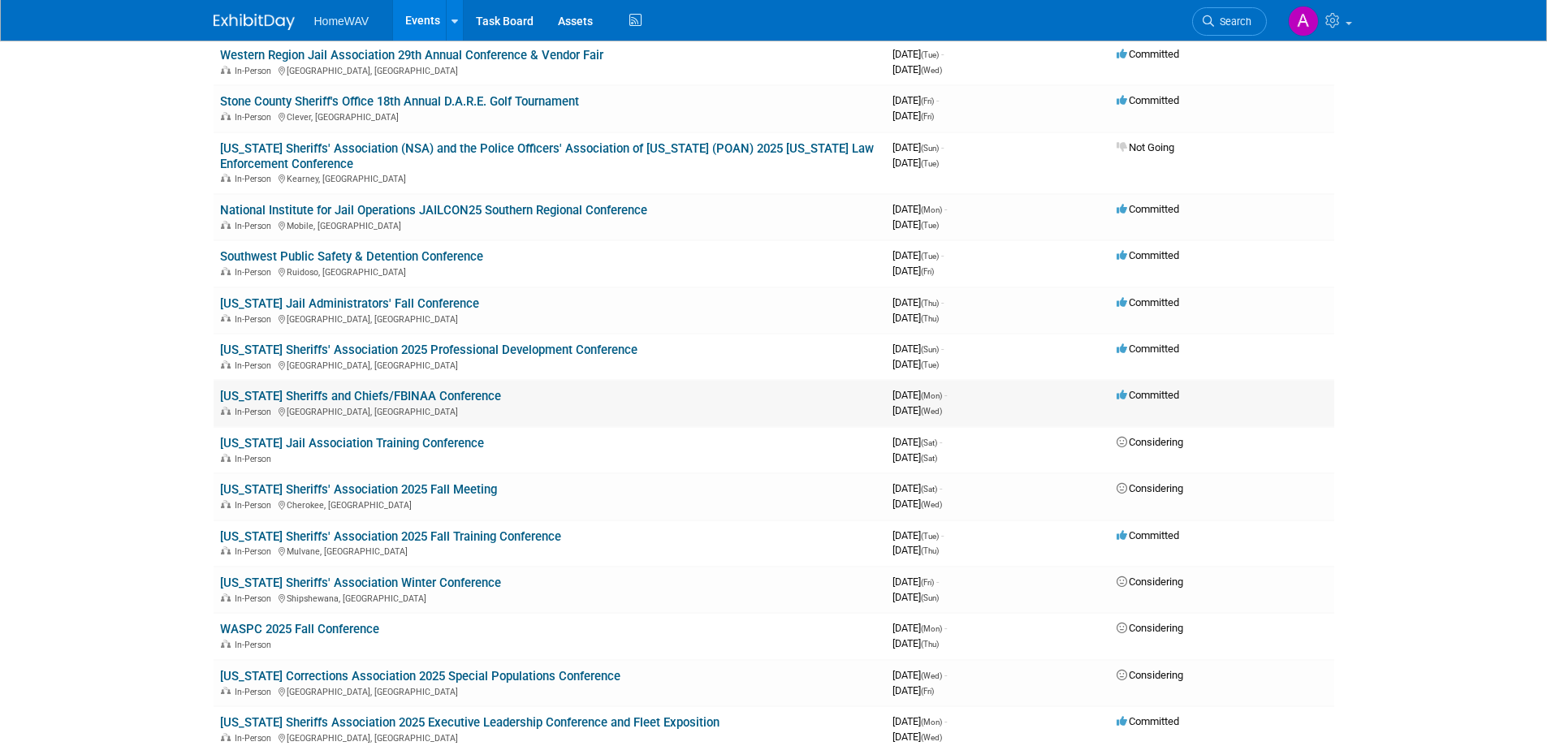
click at [411, 391] on link "[US_STATE] Sheriffs and Chiefs/FBINAA Conference" at bounding box center [360, 396] width 281 height 15
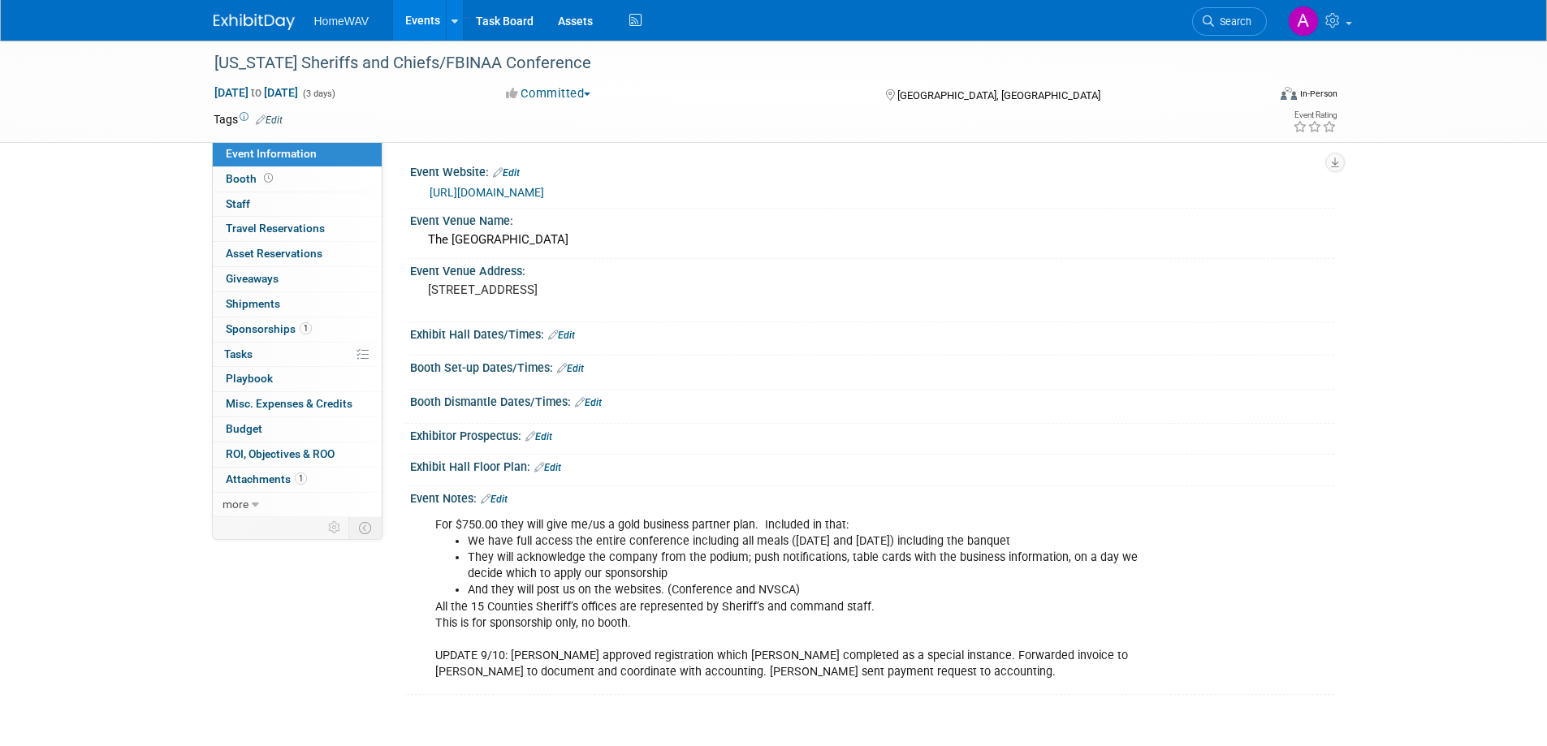
click at [544, 191] on link "[URL][DOMAIN_NAME]" at bounding box center [486, 192] width 114 height 13
click at [482, 59] on div "[US_STATE] Sheriffs and Chiefs/FBINAA Conference" at bounding box center [726, 63] width 1034 height 29
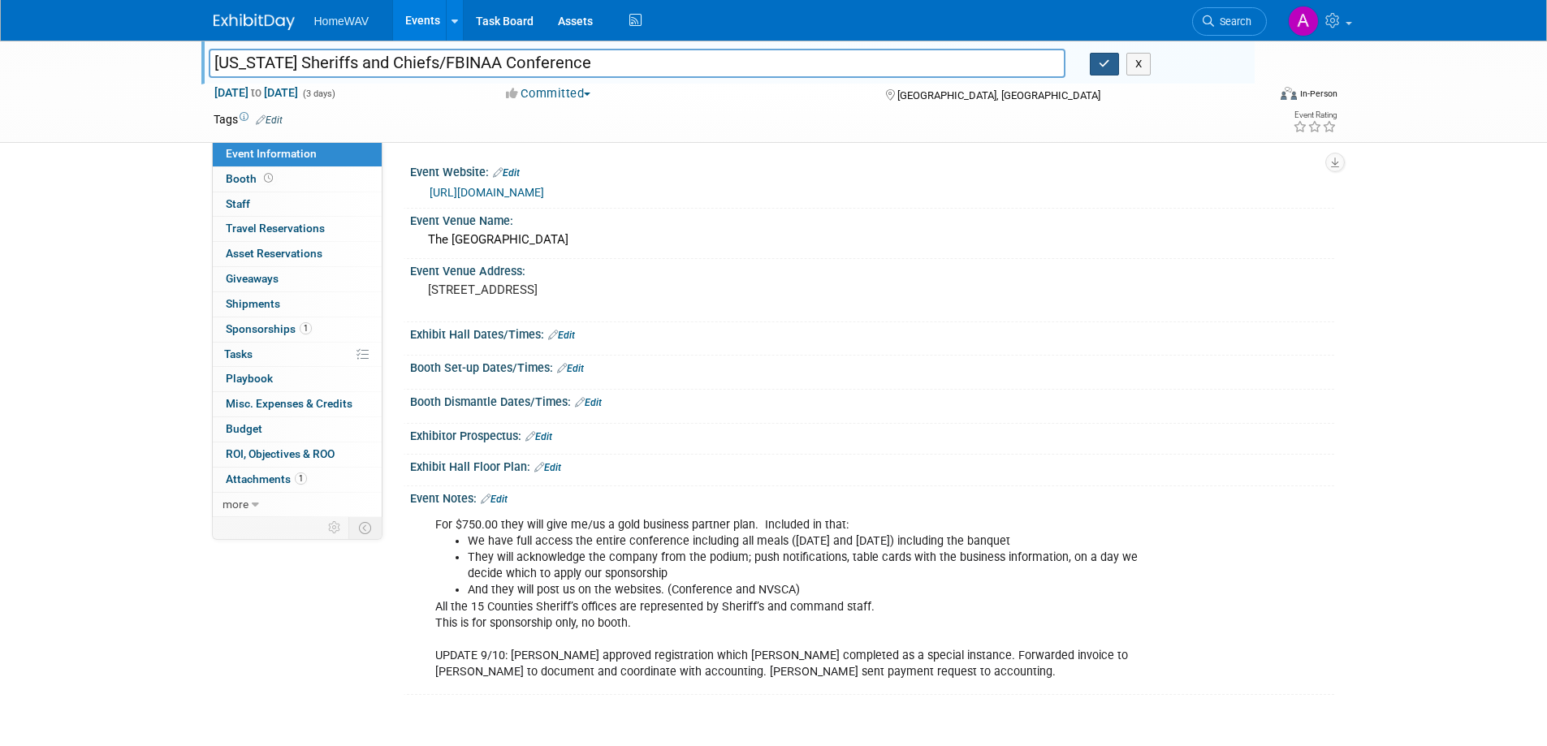
click at [1107, 69] on icon "button" at bounding box center [1103, 63] width 11 height 11
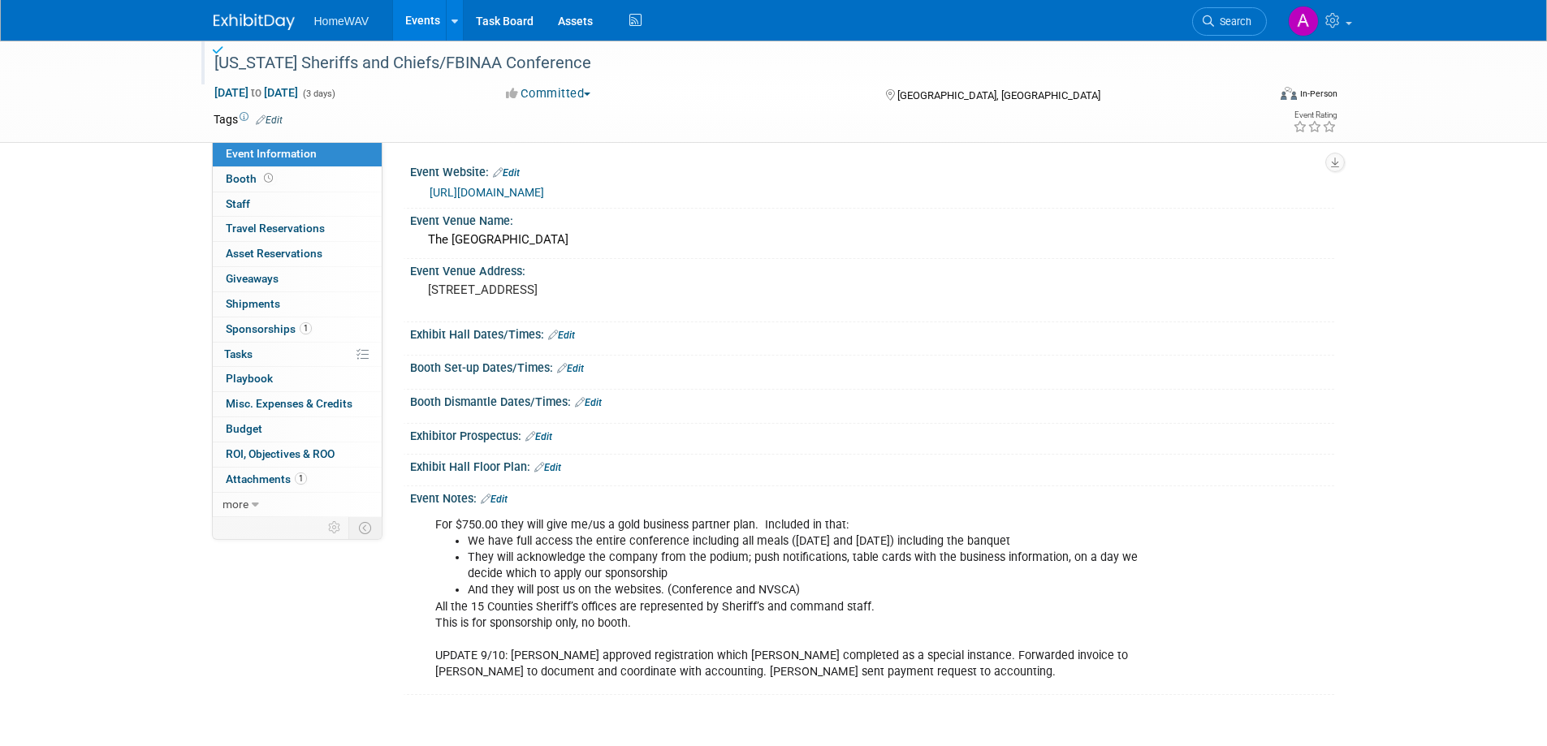
click at [413, 19] on link "Events" at bounding box center [422, 20] width 59 height 41
